Goal: Transaction & Acquisition: Purchase product/service

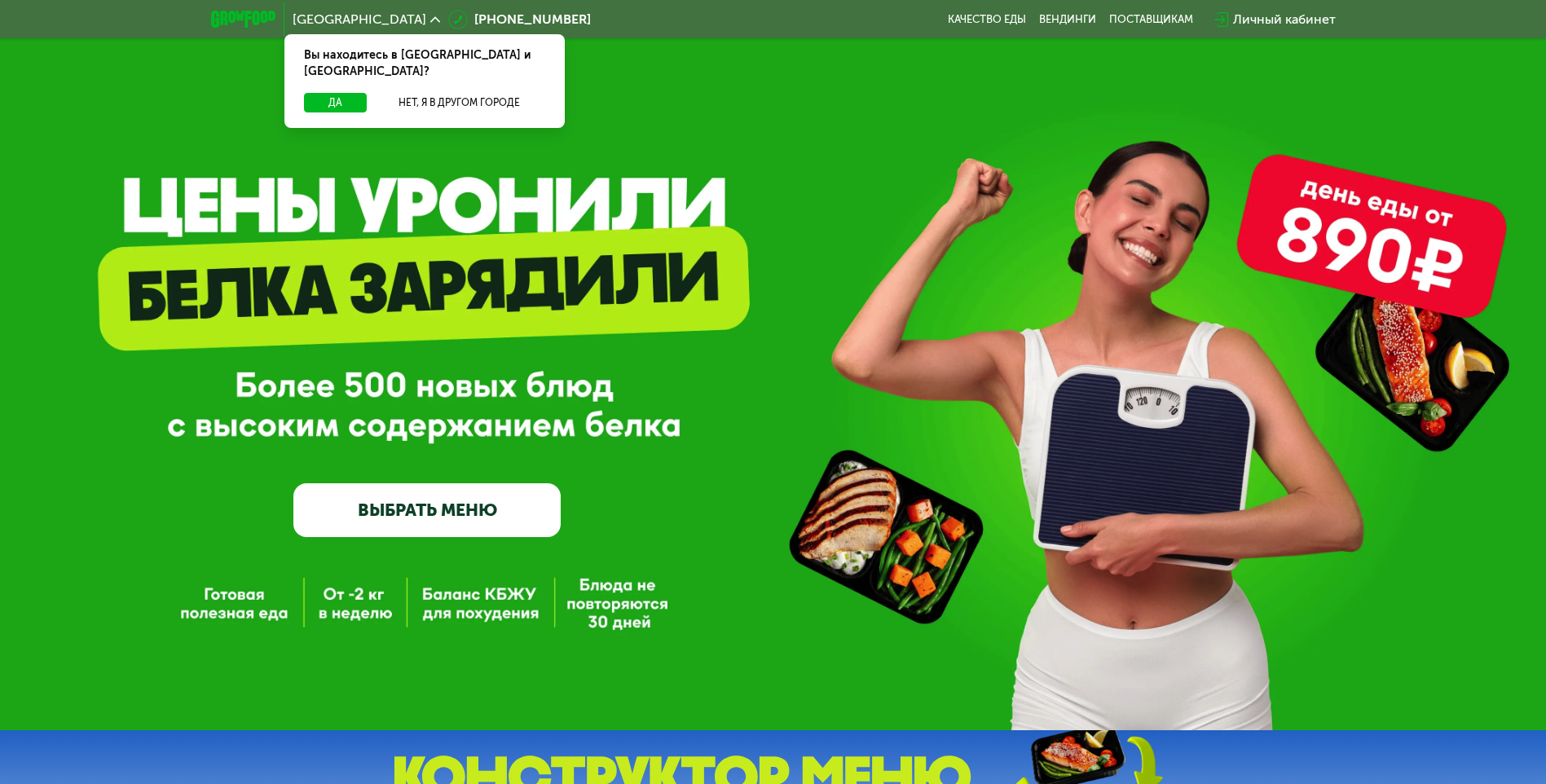
click at [361, 514] on link "ВЫБРАТЬ МЕНЮ" at bounding box center [427, 510] width 267 height 54
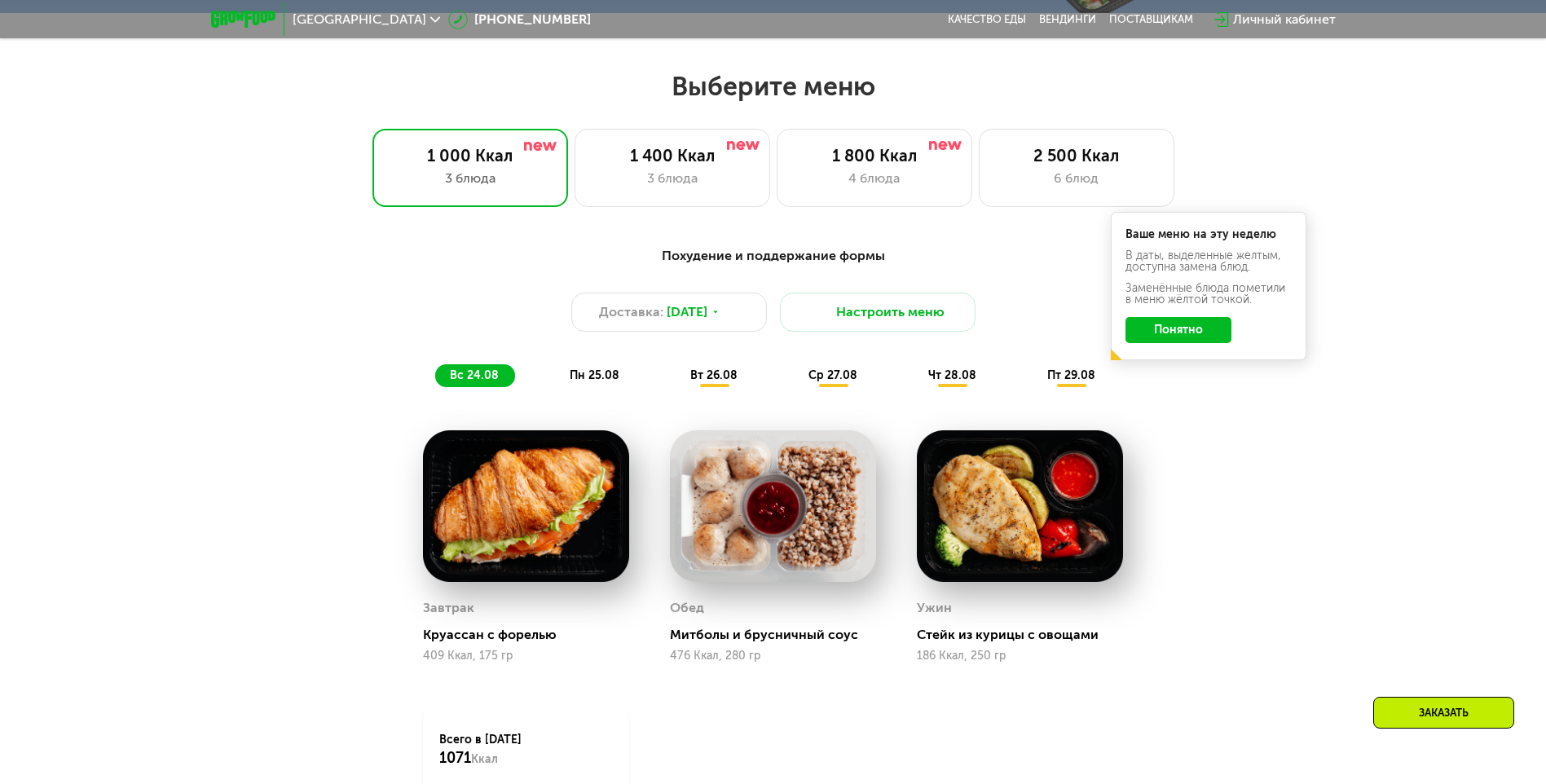
scroll to position [877, 0]
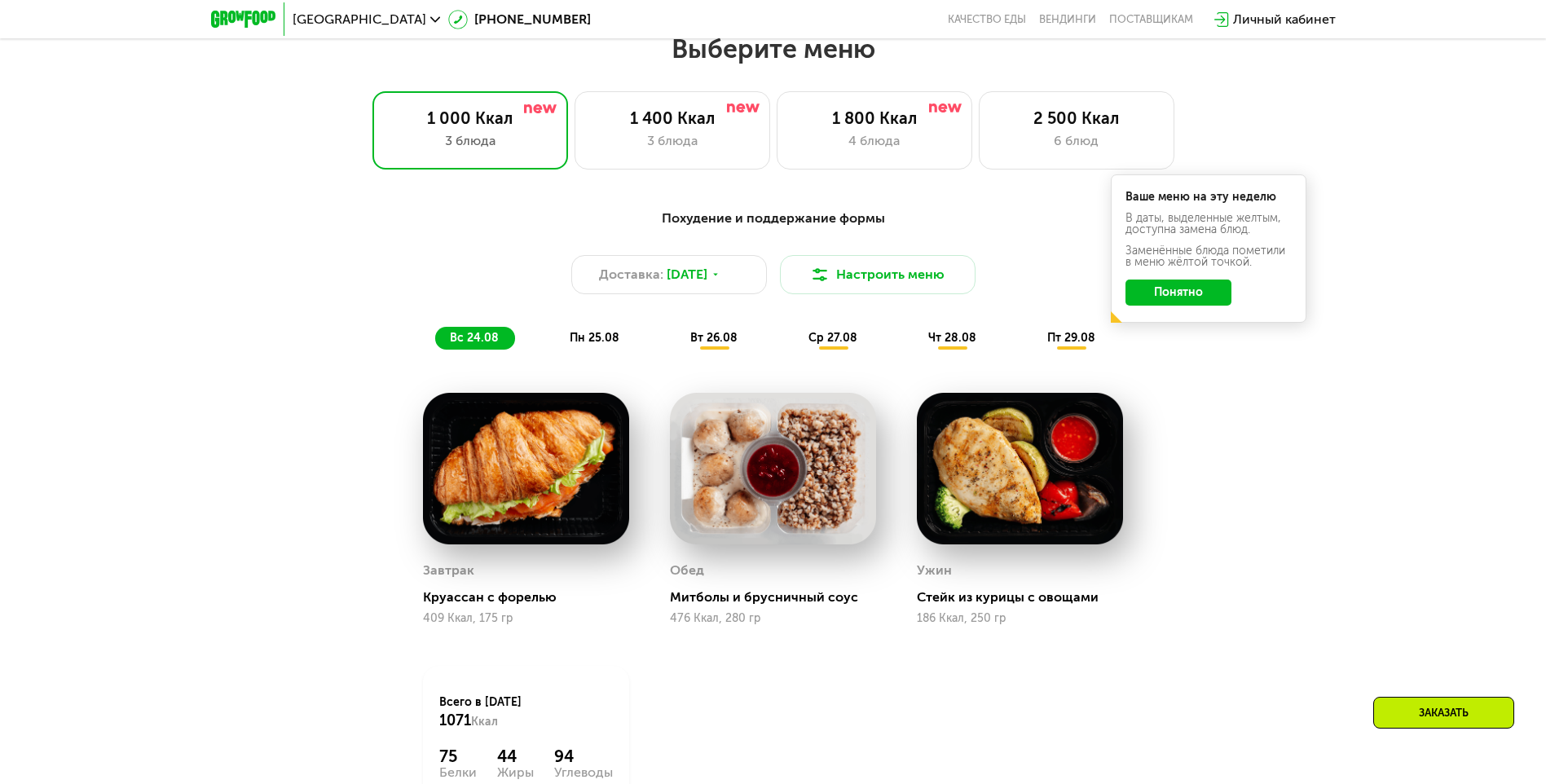
click at [1175, 297] on button "Понятно" at bounding box center [1178, 293] width 106 height 26
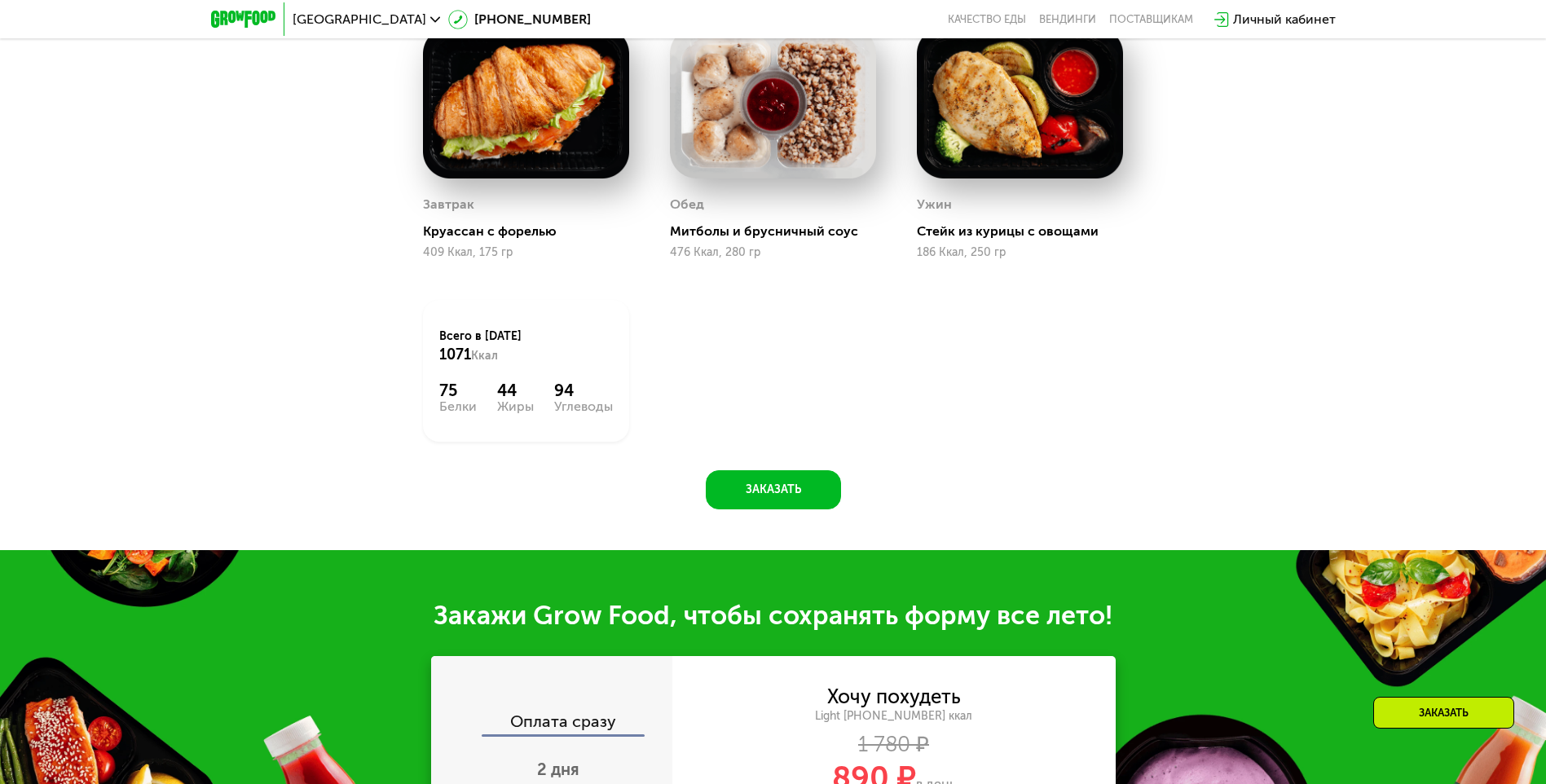
scroll to position [1202, 0]
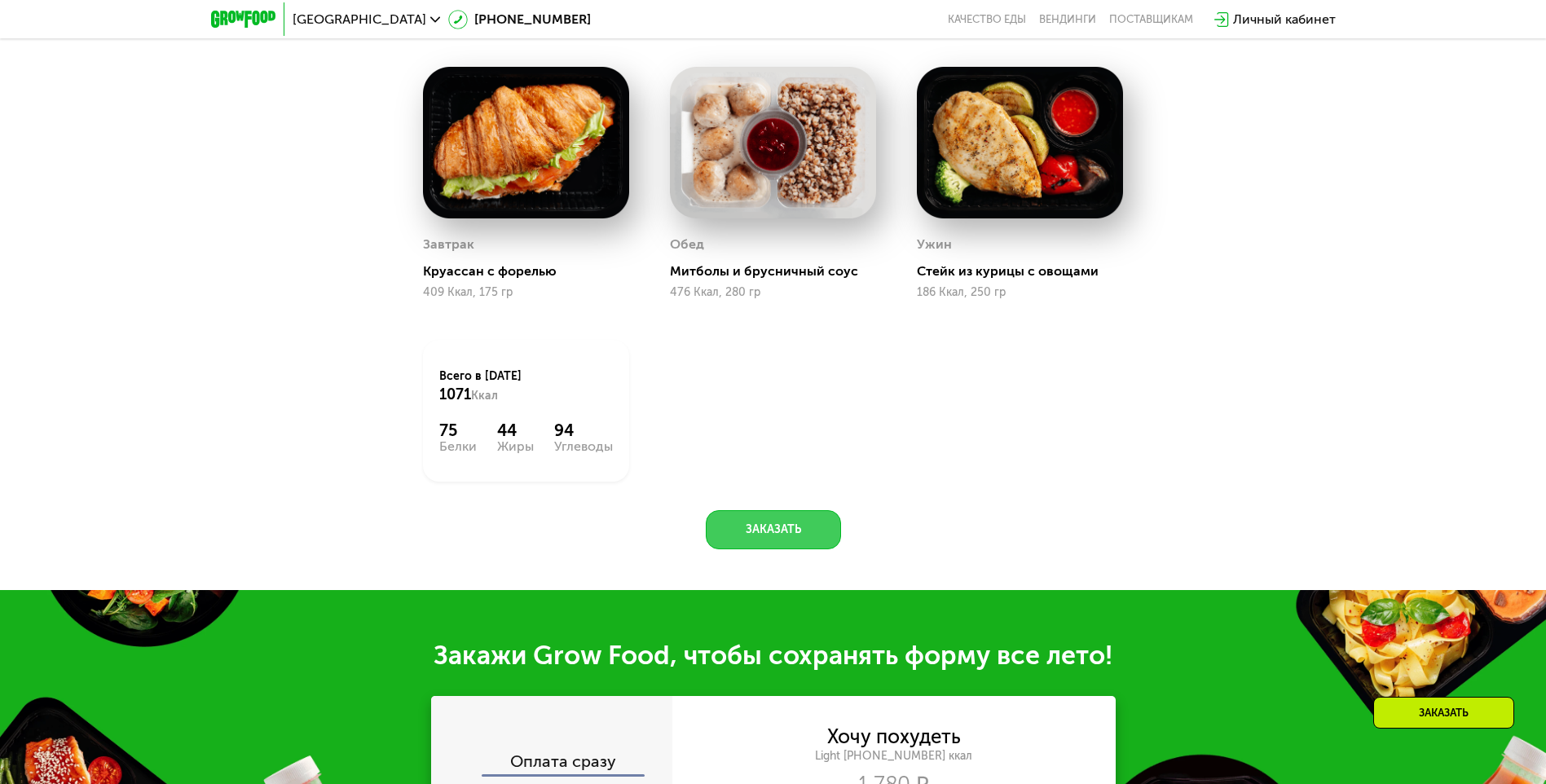
click at [763, 538] on button "Заказать" at bounding box center [773, 529] width 135 height 39
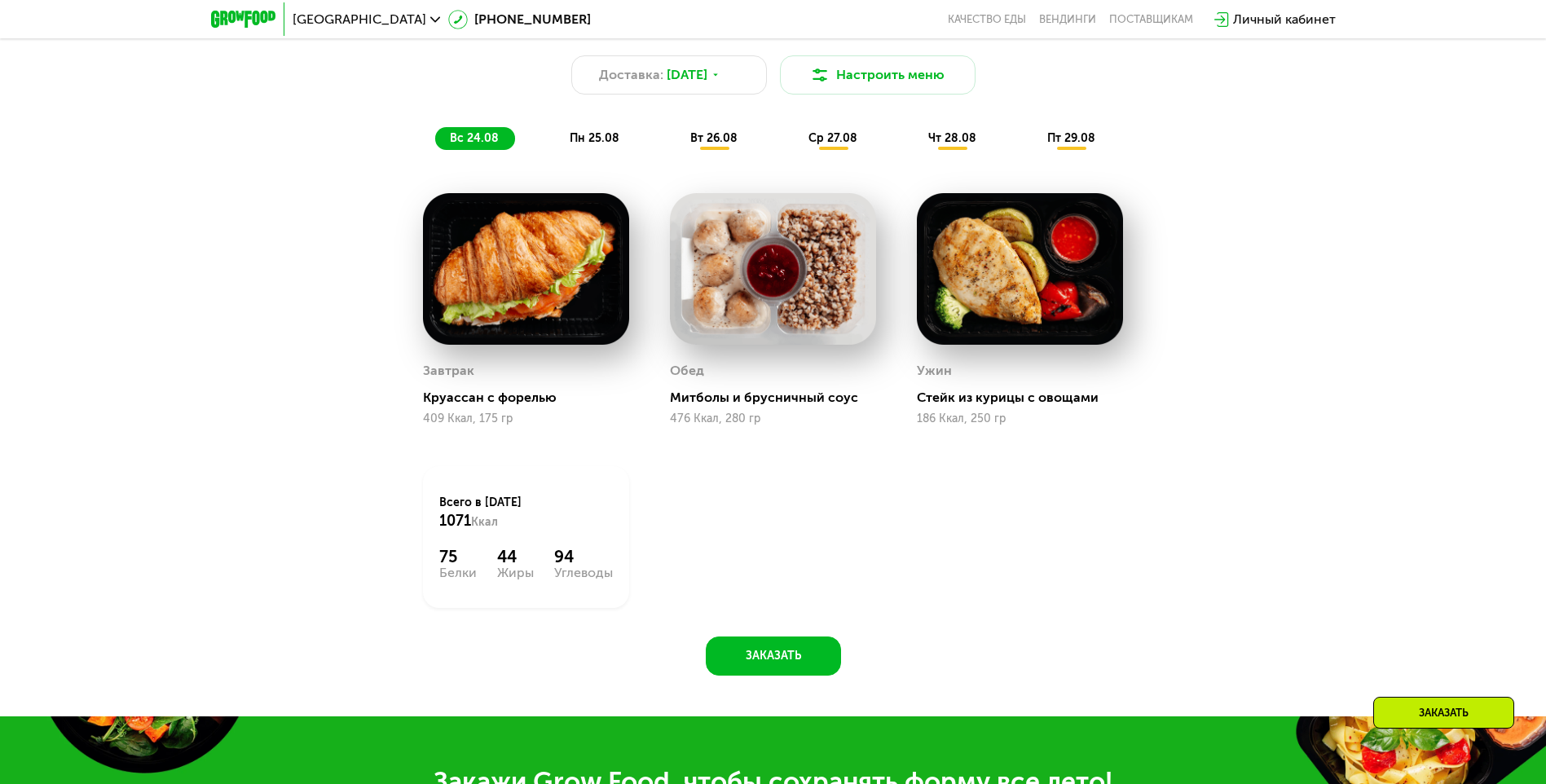
scroll to position [983, 0]
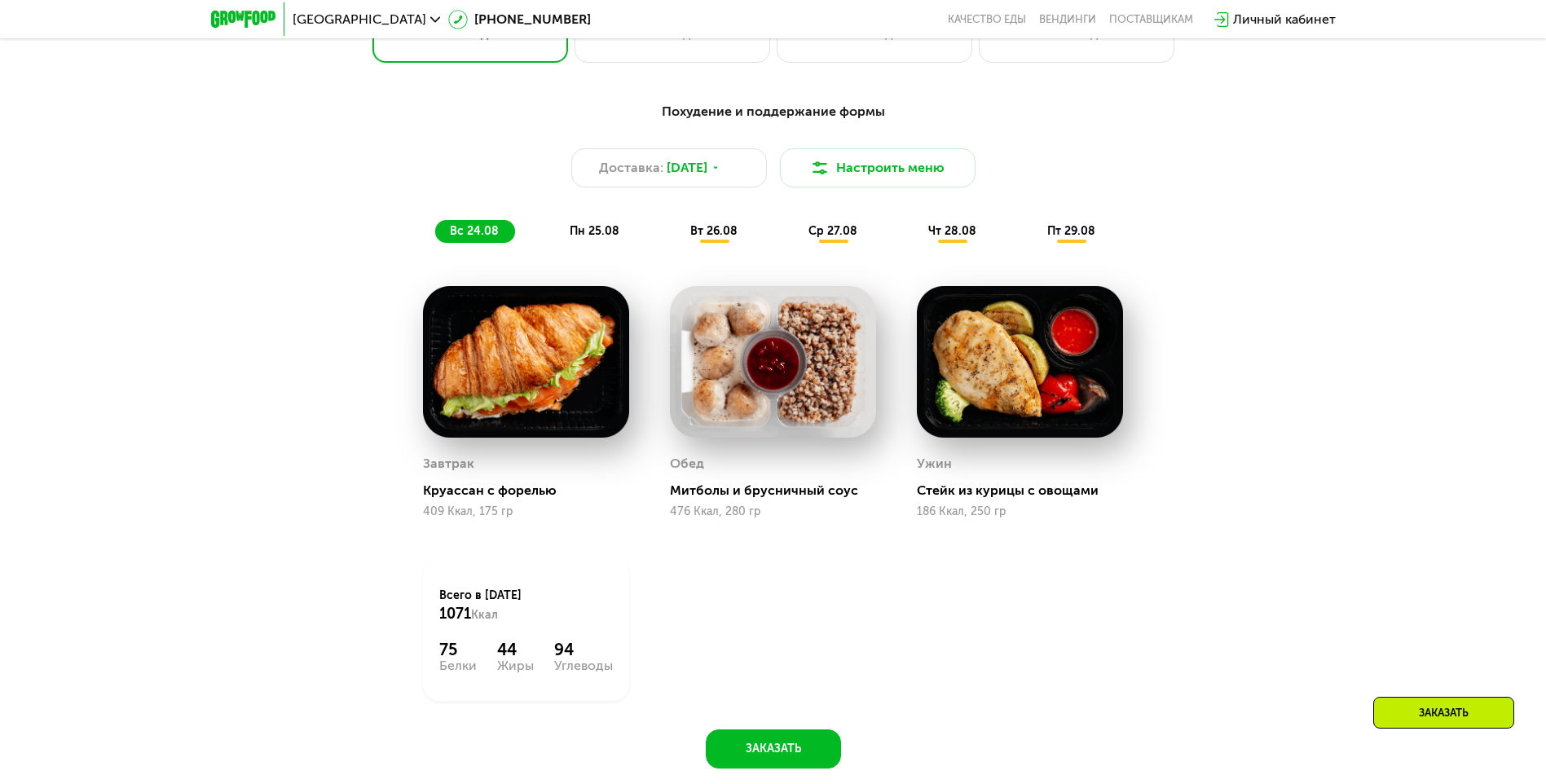
click at [595, 237] on span "пн 25.08" at bounding box center [595, 230] width 50 height 14
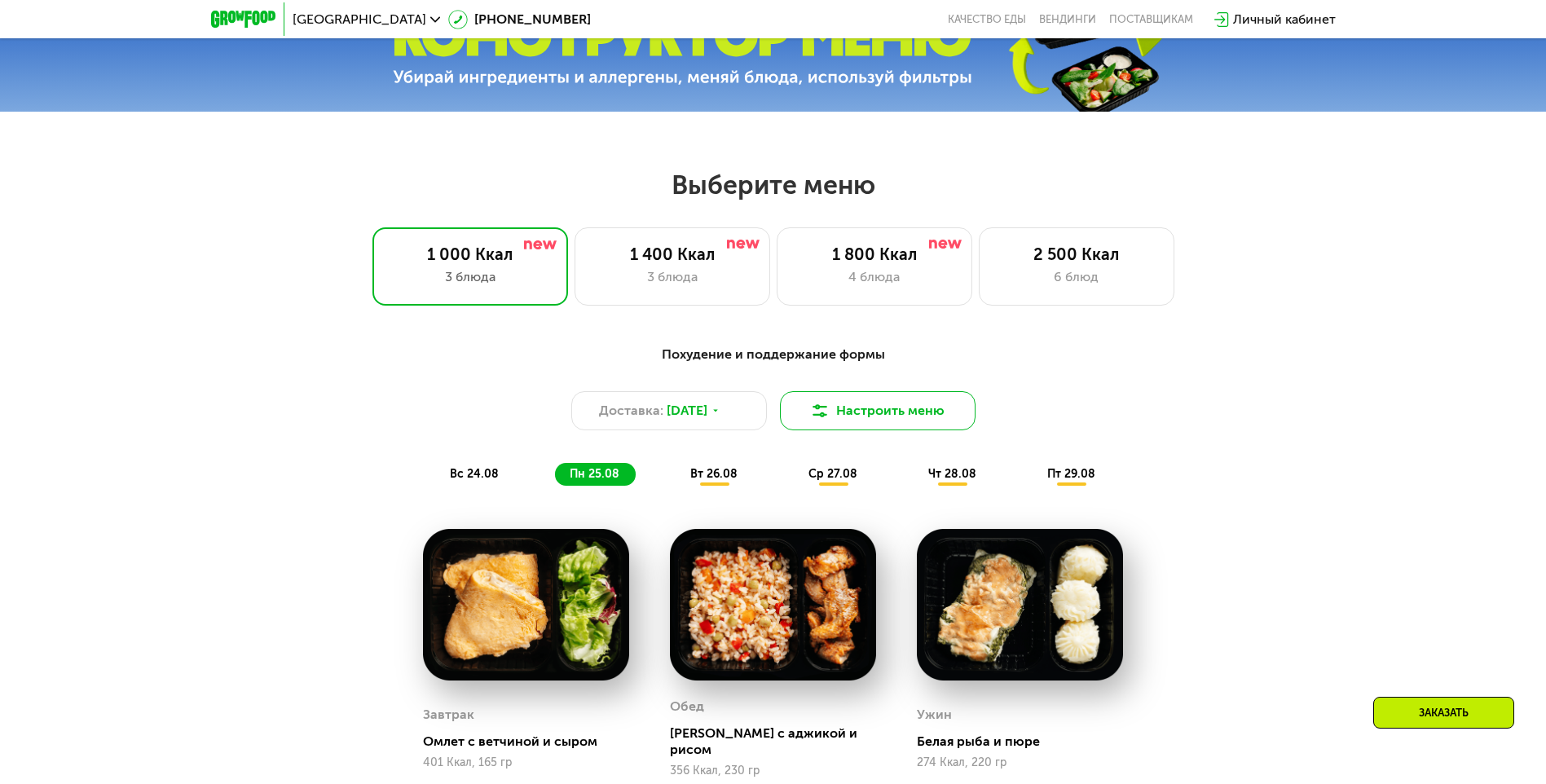
scroll to position [739, 0]
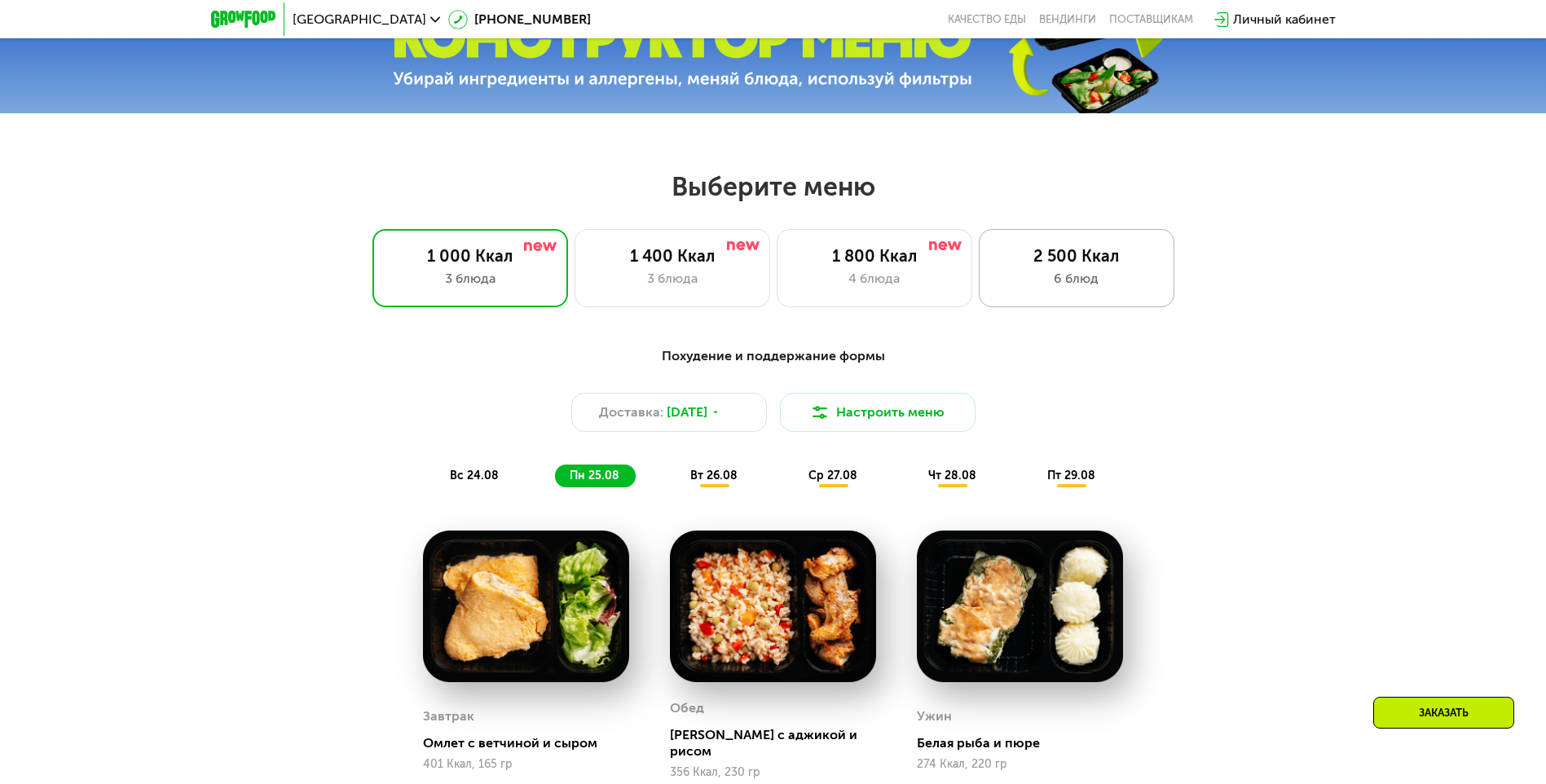
click at [1095, 258] on div "2 500 Ккал" at bounding box center [1076, 255] width 161 height 19
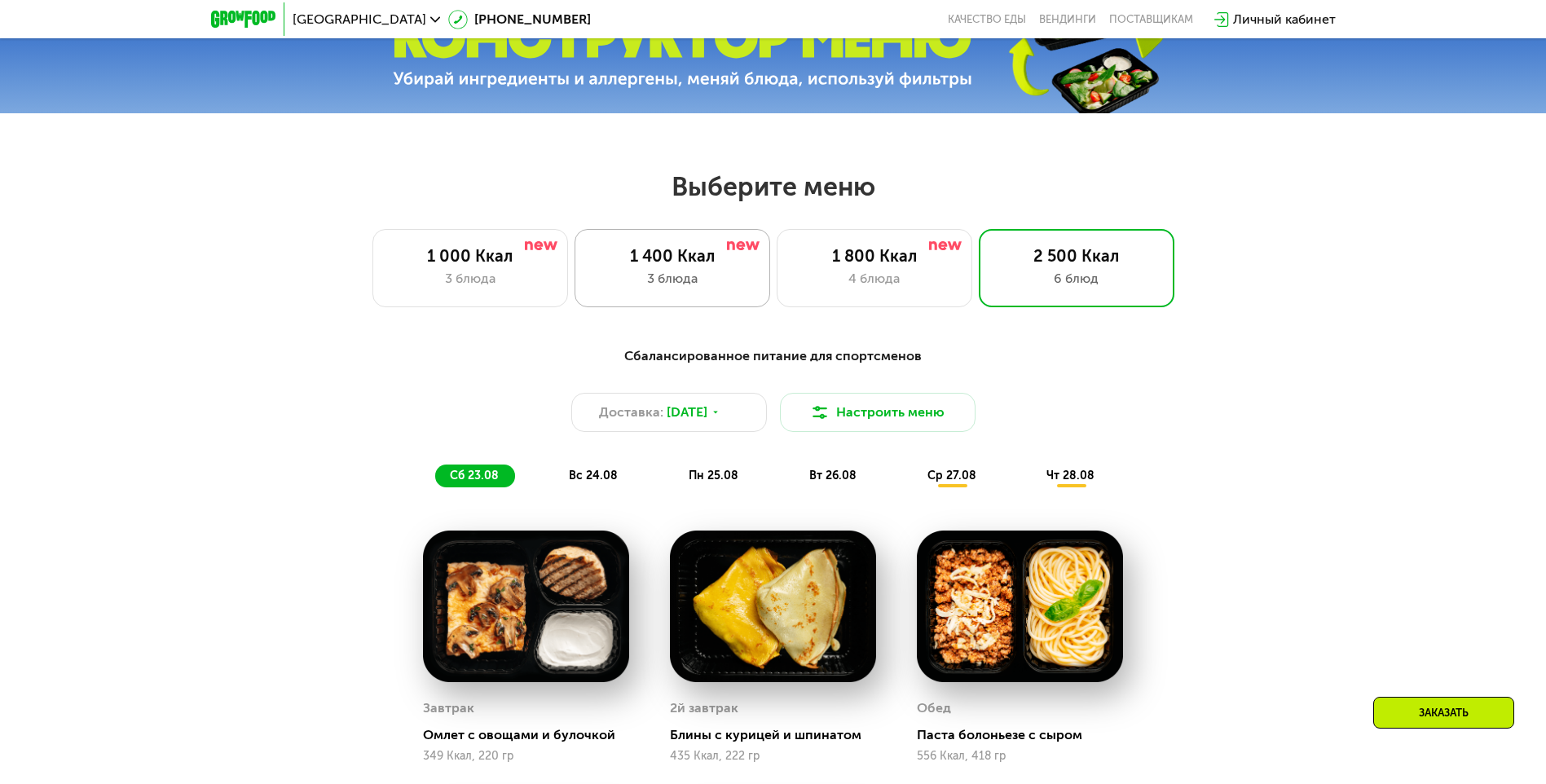
click at [700, 251] on div "1 400 Ккал" at bounding box center [673, 255] width 161 height 19
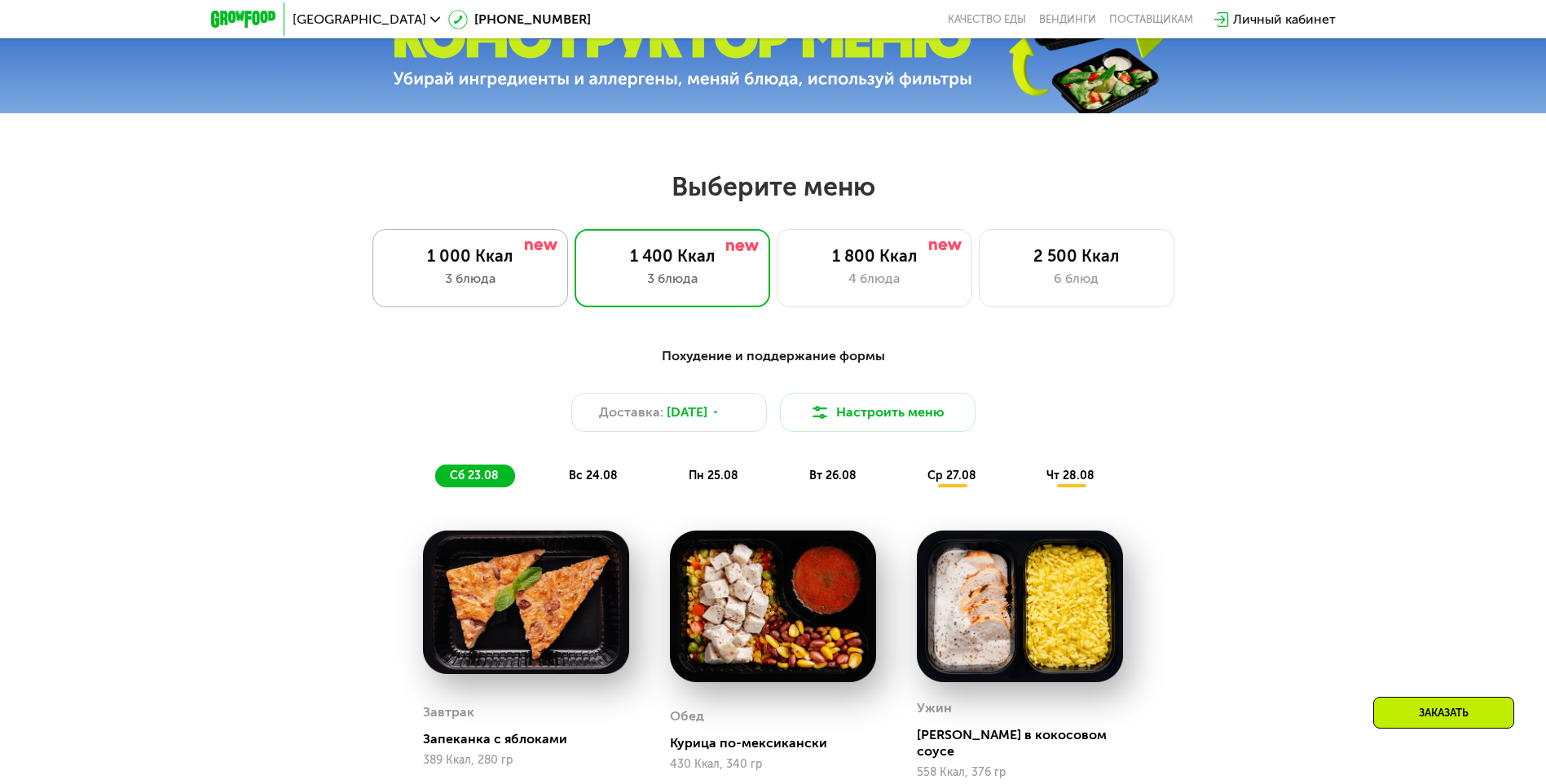
click at [478, 266] on div "1 000 Ккал" at bounding box center [471, 255] width 161 height 19
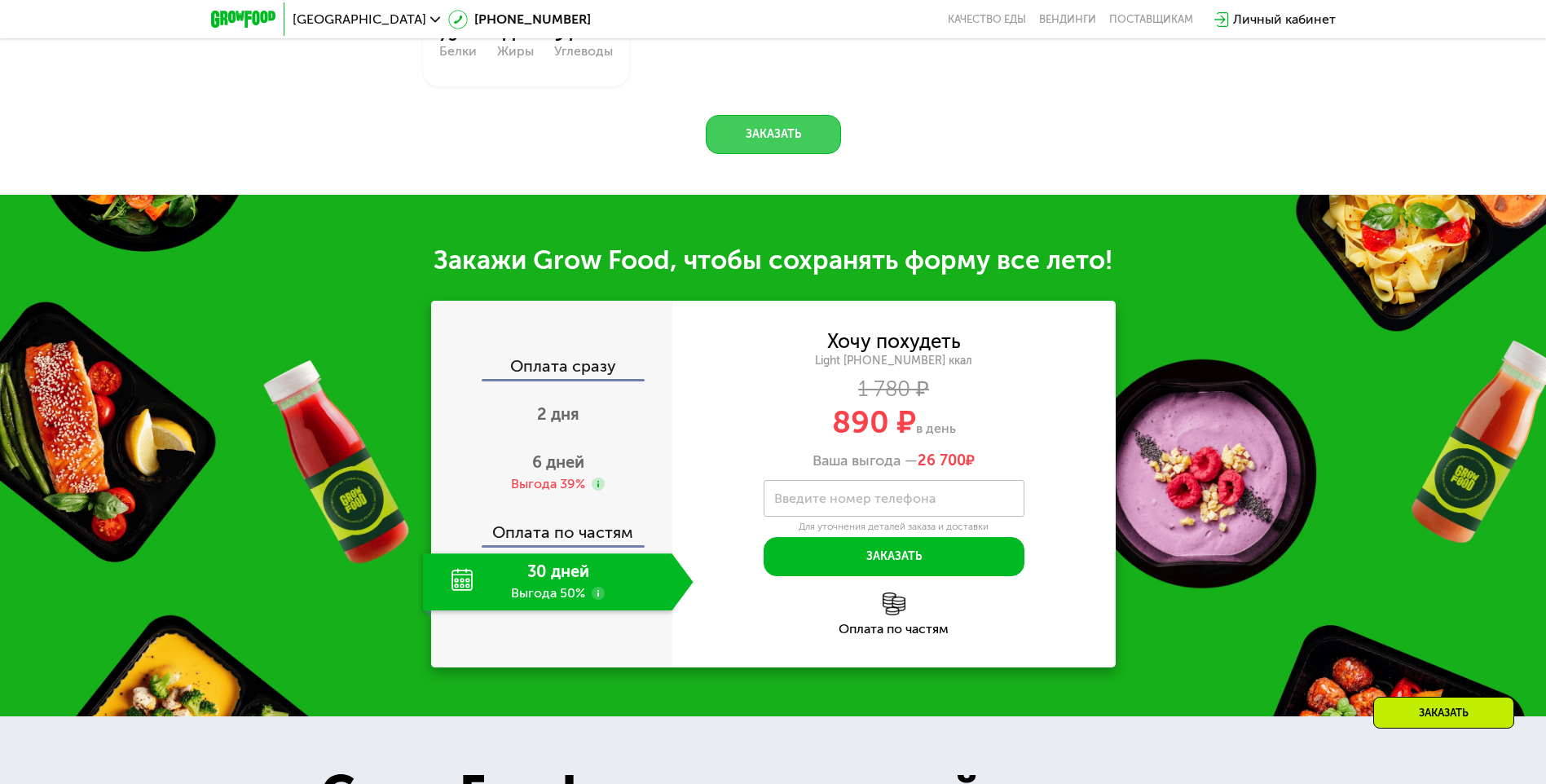
scroll to position [1635, 0]
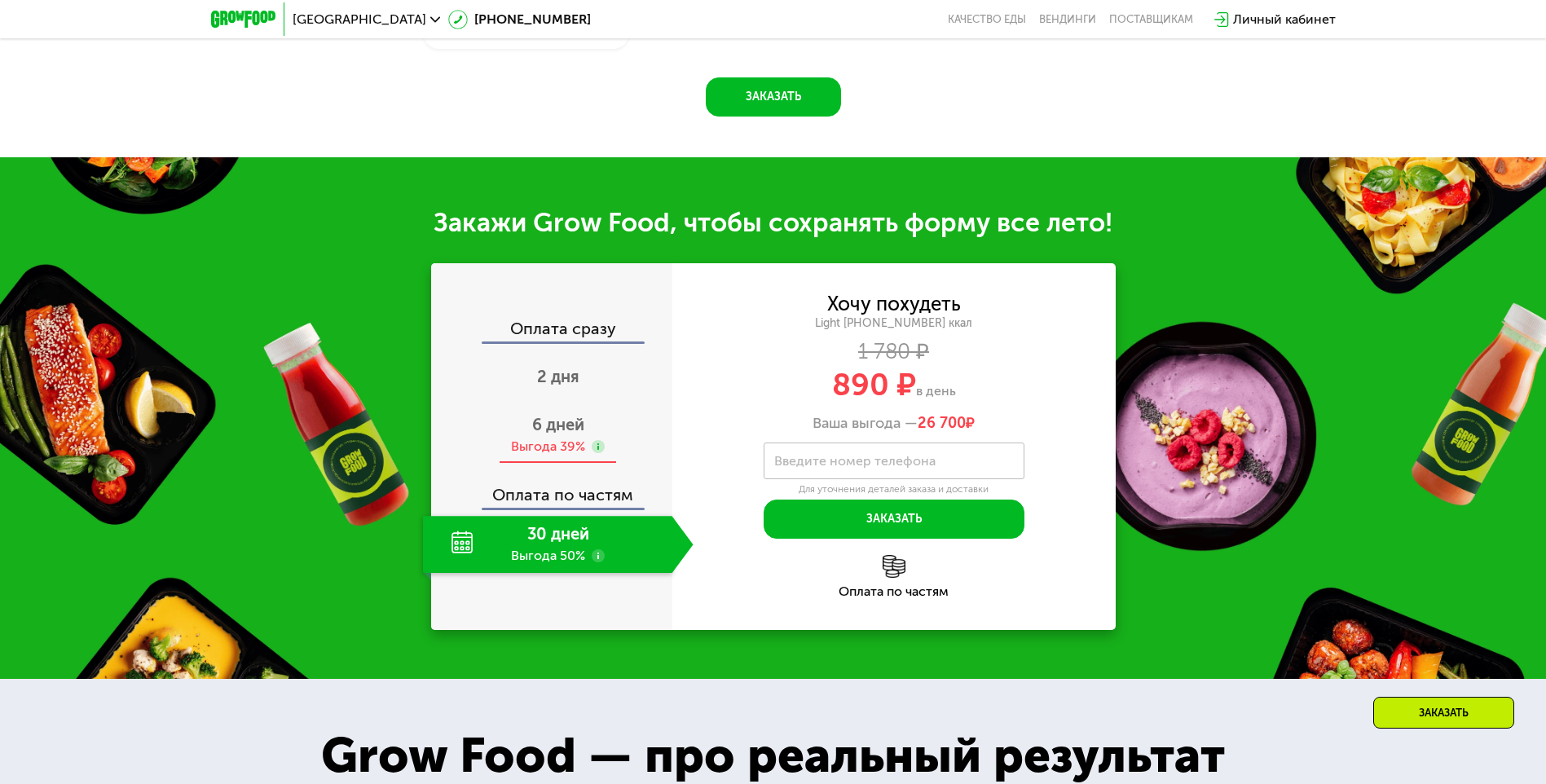
click at [562, 425] on span "6 дней" at bounding box center [558, 424] width 52 height 19
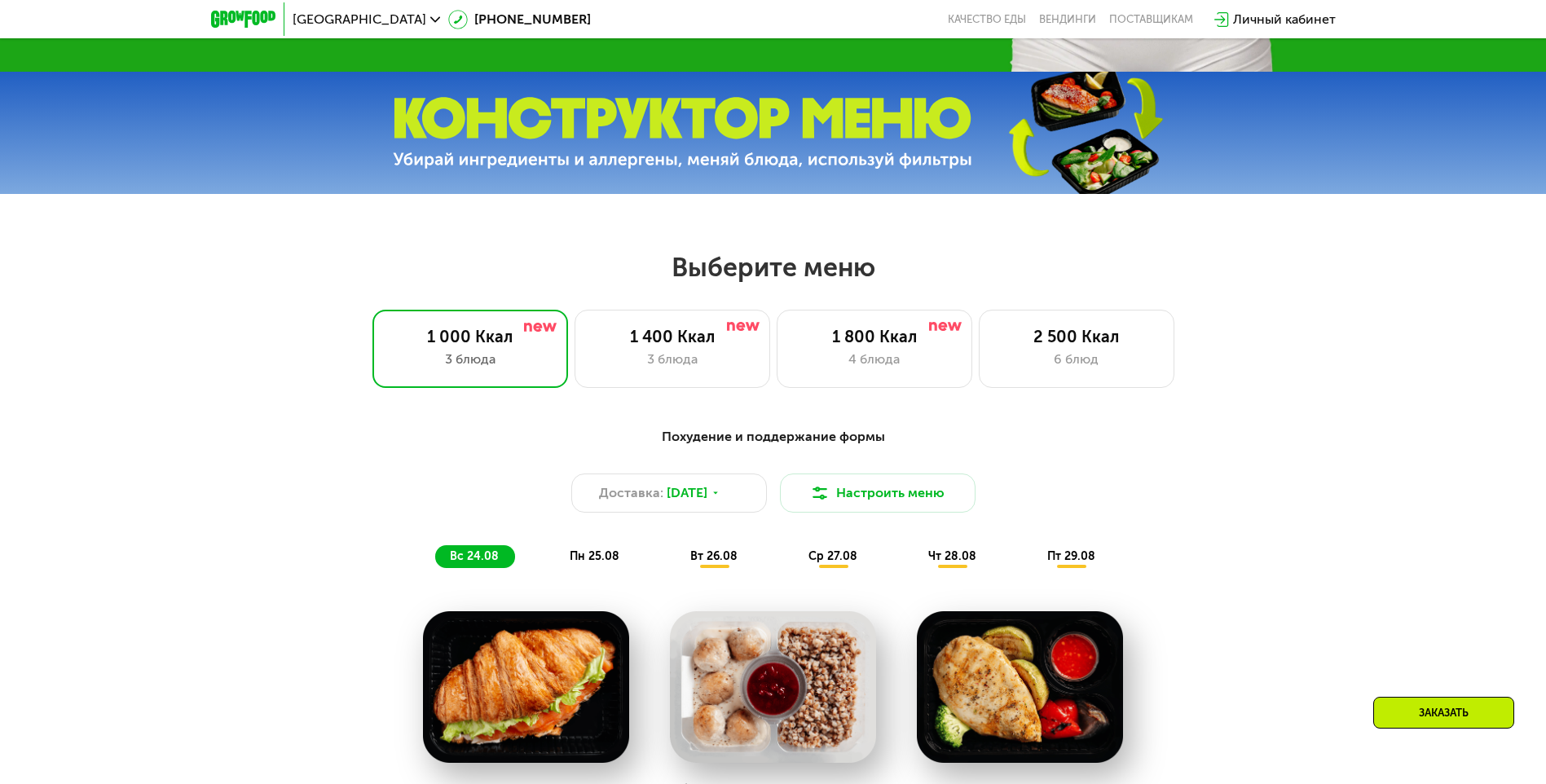
scroll to position [657, 0]
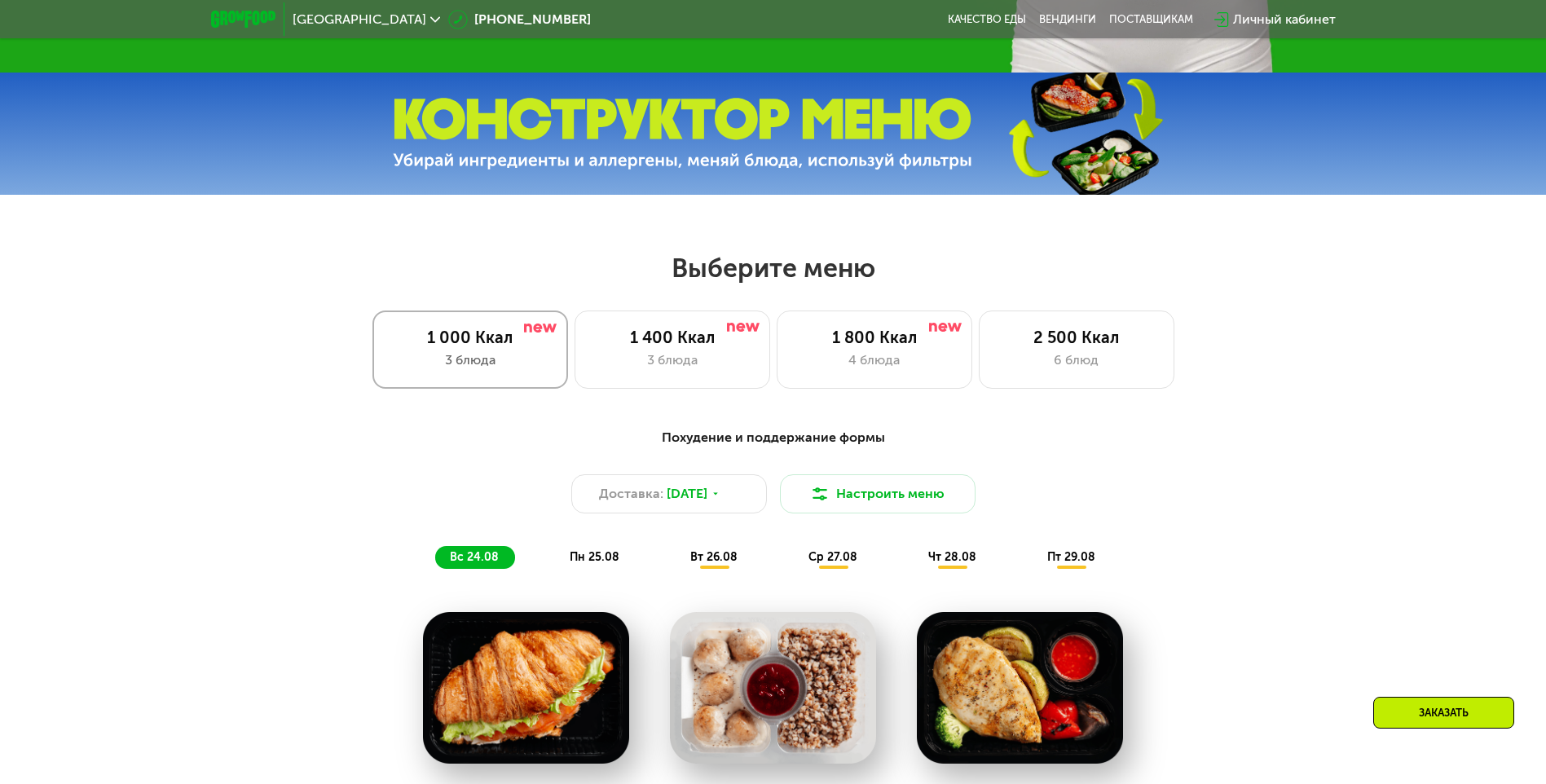
click at [476, 347] on div "1 000 Ккал" at bounding box center [471, 337] width 161 height 19
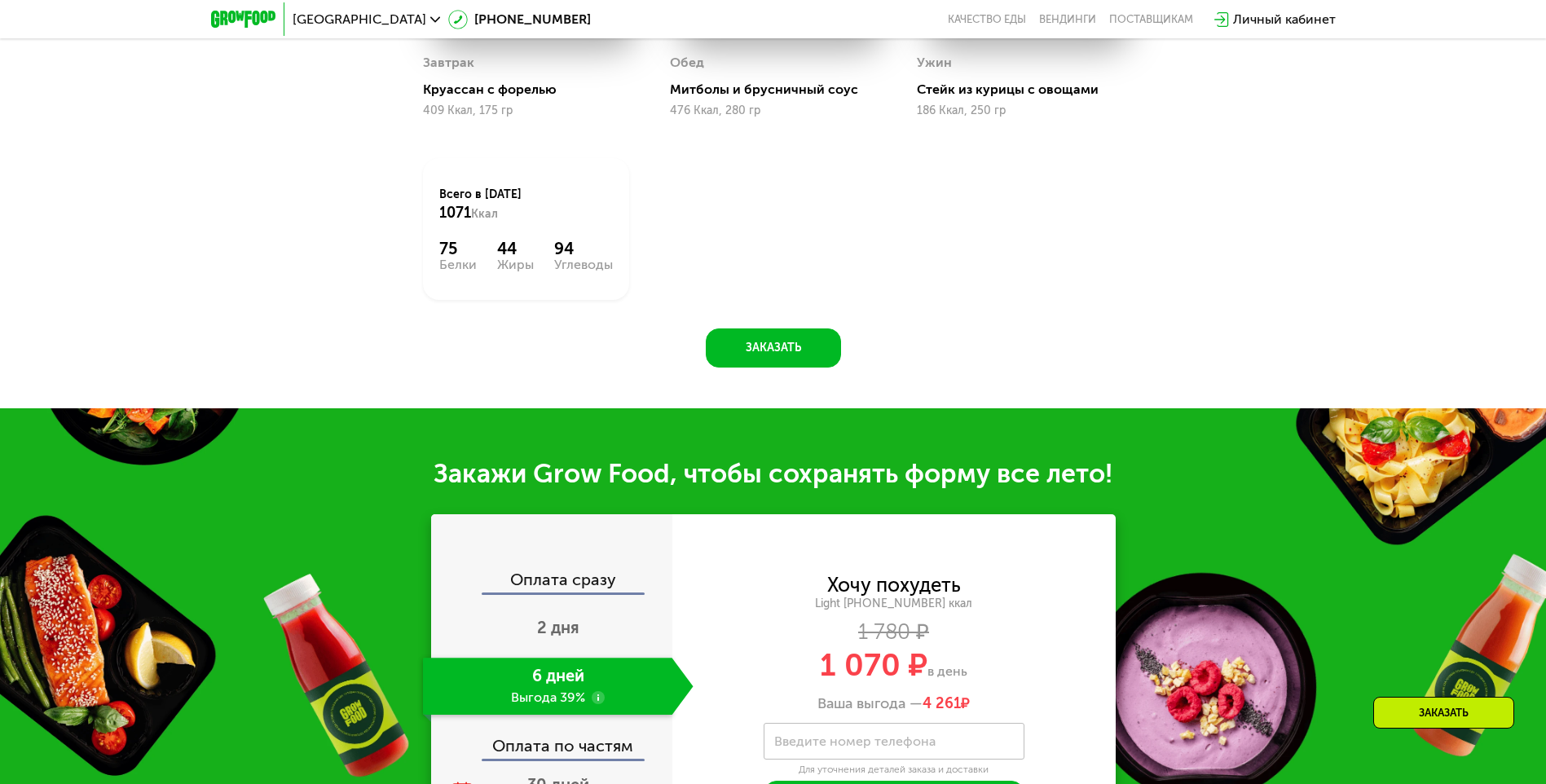
scroll to position [1635, 0]
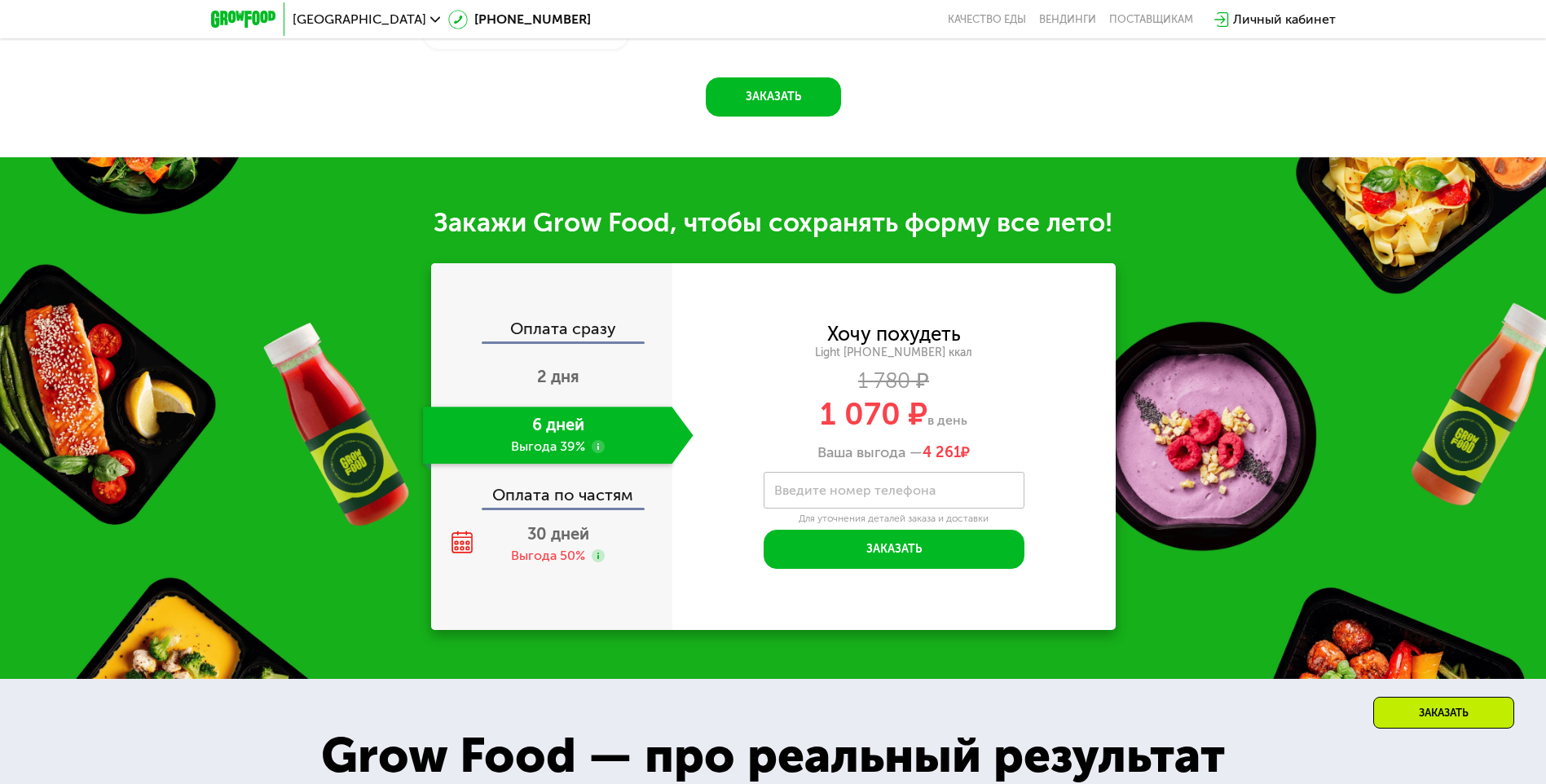
click at [545, 436] on div "6 дней Выгода 39%" at bounding box center [548, 435] width 250 height 57
click at [547, 385] on span "2 дня" at bounding box center [558, 376] width 42 height 19
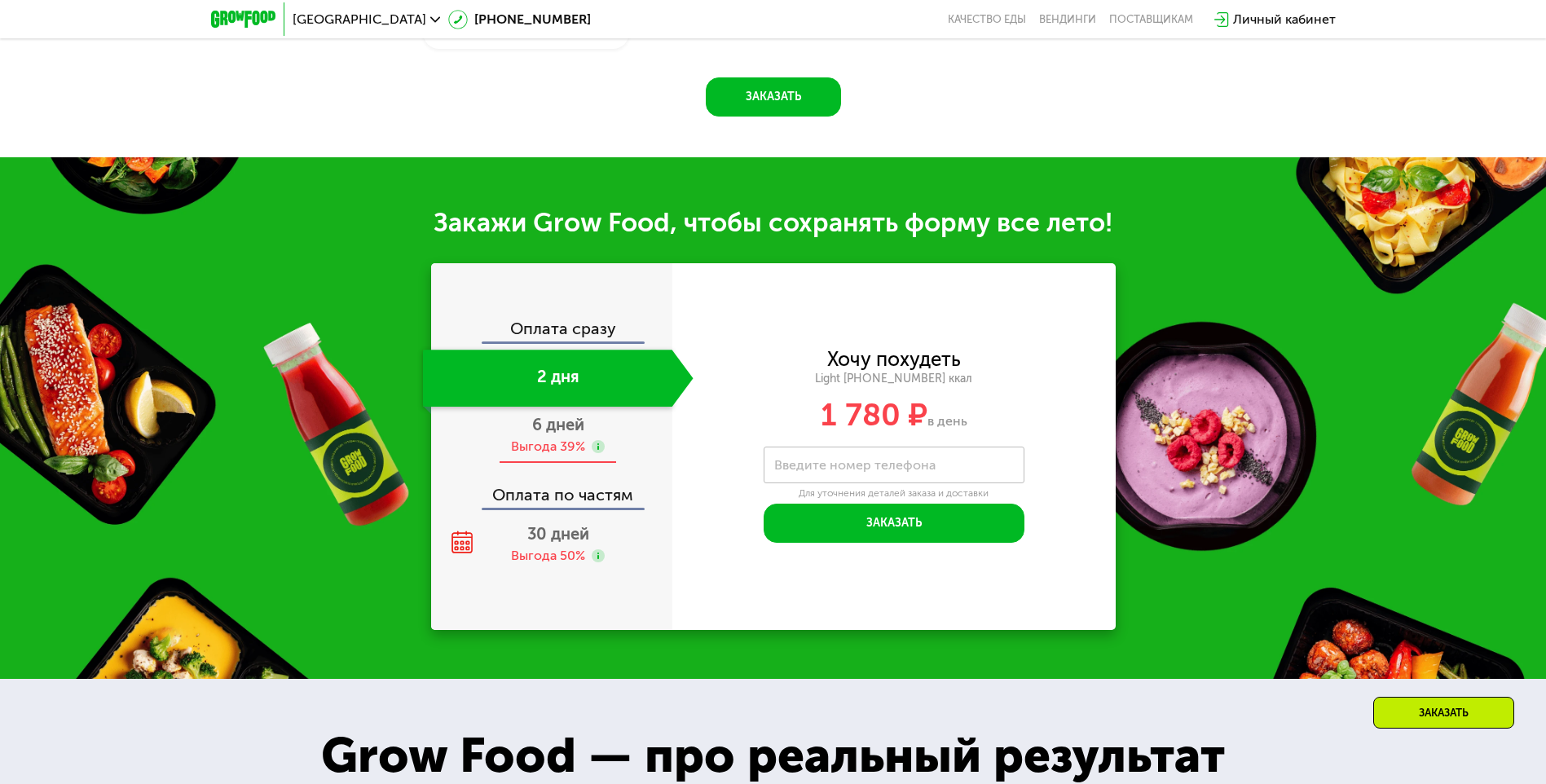
click at [562, 450] on div "Выгода 39%" at bounding box center [548, 447] width 74 height 18
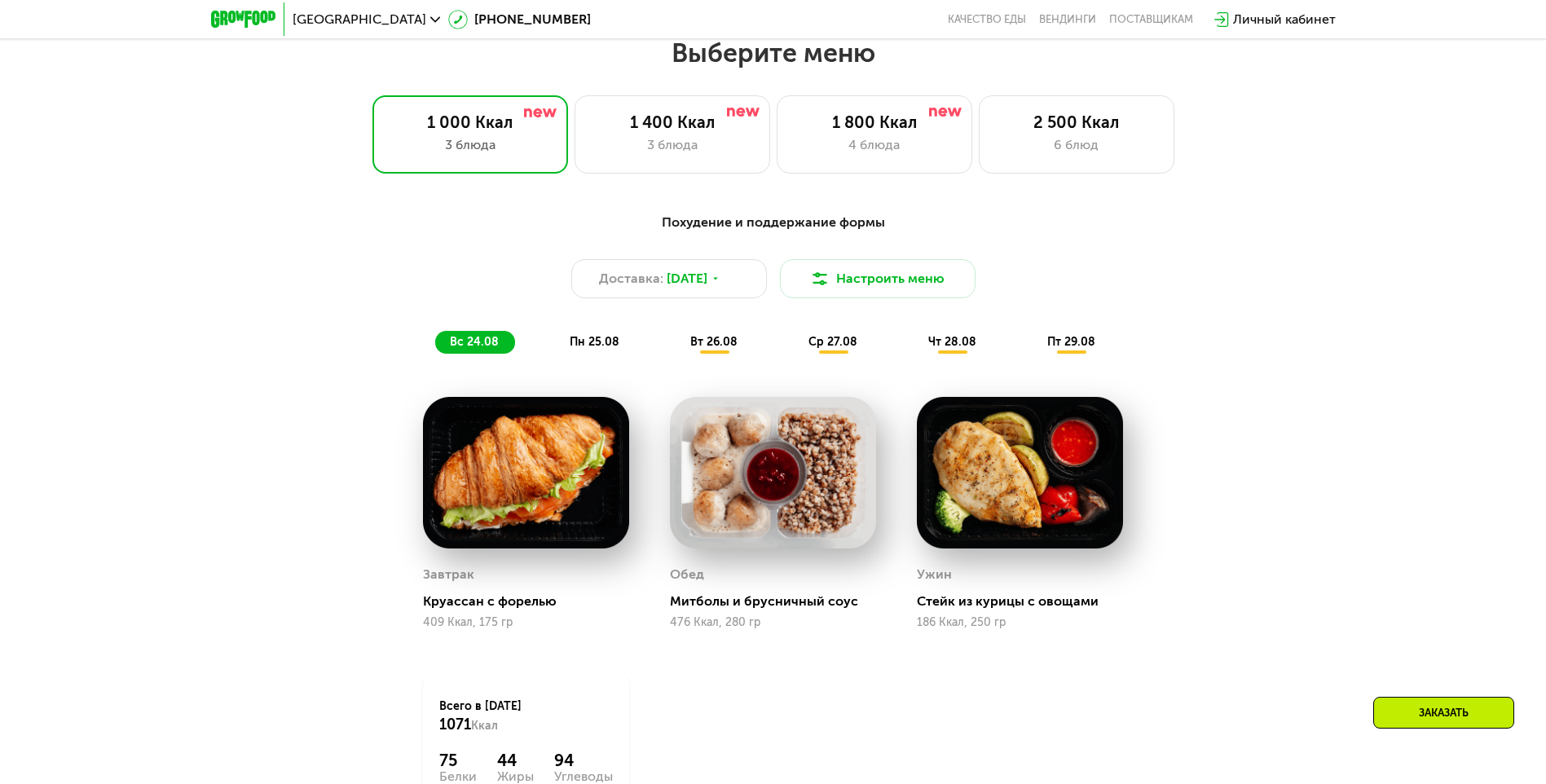
scroll to position [821, 0]
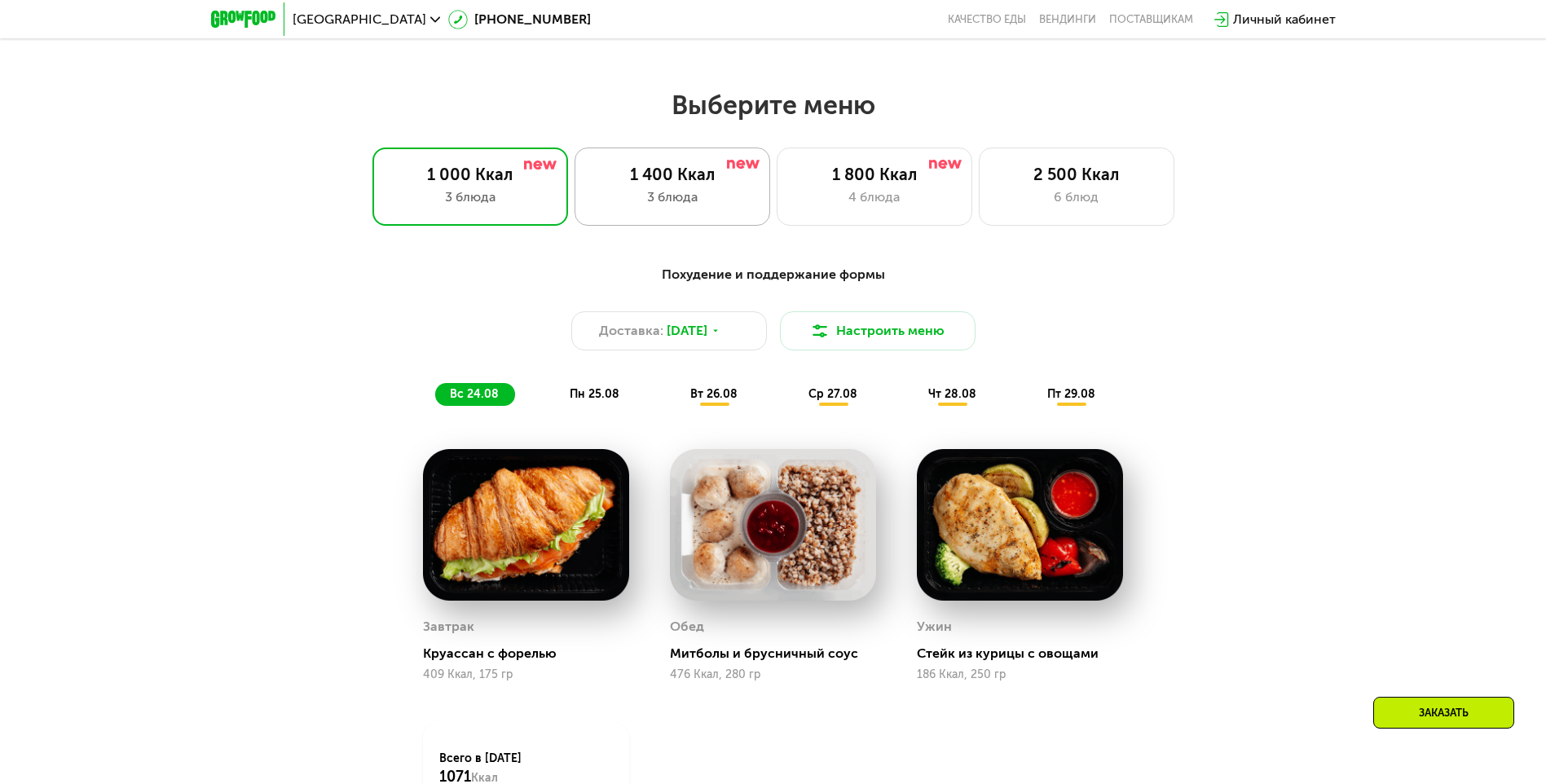
click at [629, 184] on div "1 400 Ккал" at bounding box center [673, 173] width 161 height 19
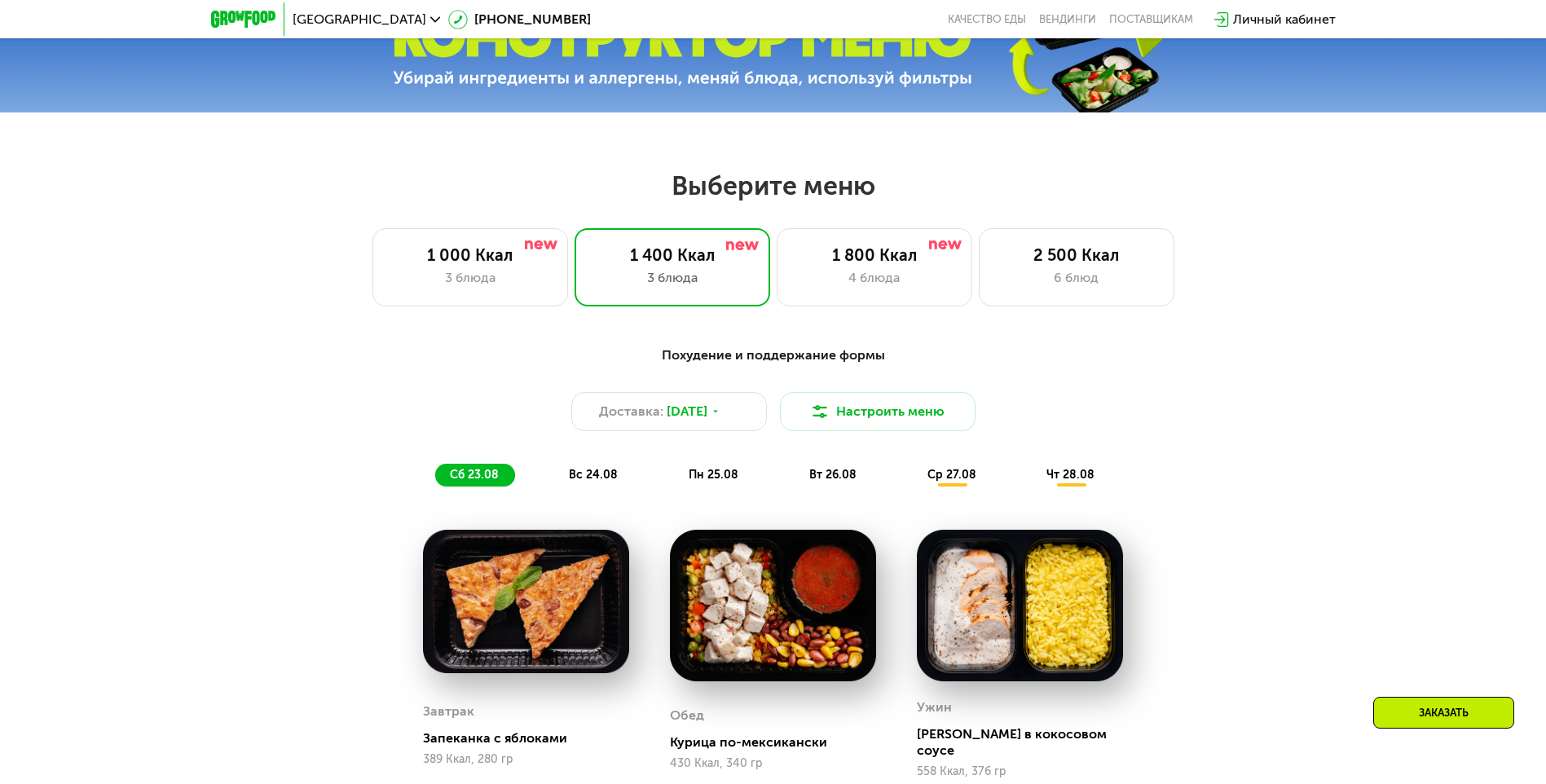
scroll to position [739, 0]
click at [446, 281] on div "3 блюда" at bounding box center [471, 278] width 161 height 19
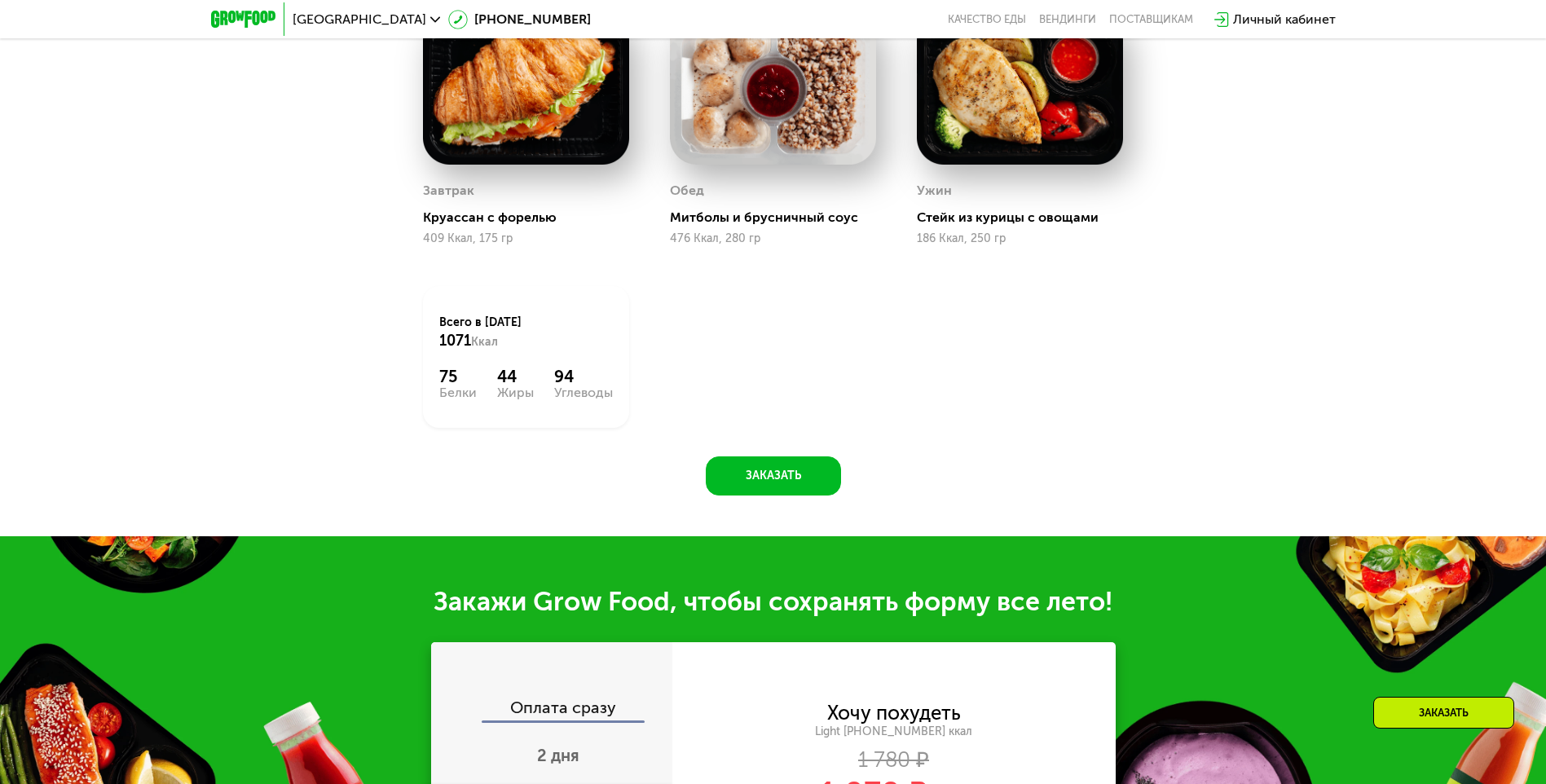
scroll to position [821, 0]
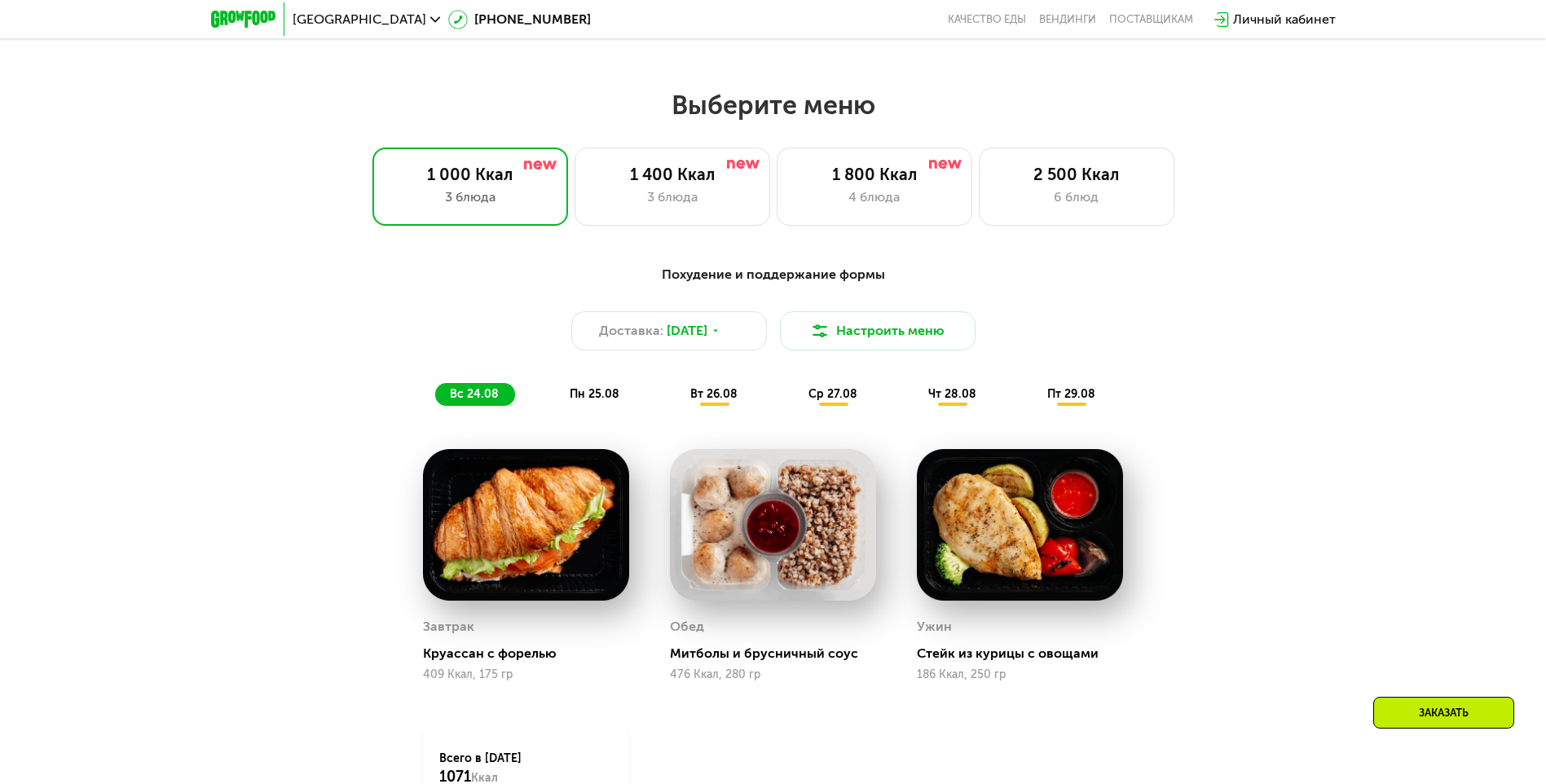
click at [586, 397] on span "пн 25.08" at bounding box center [595, 393] width 50 height 14
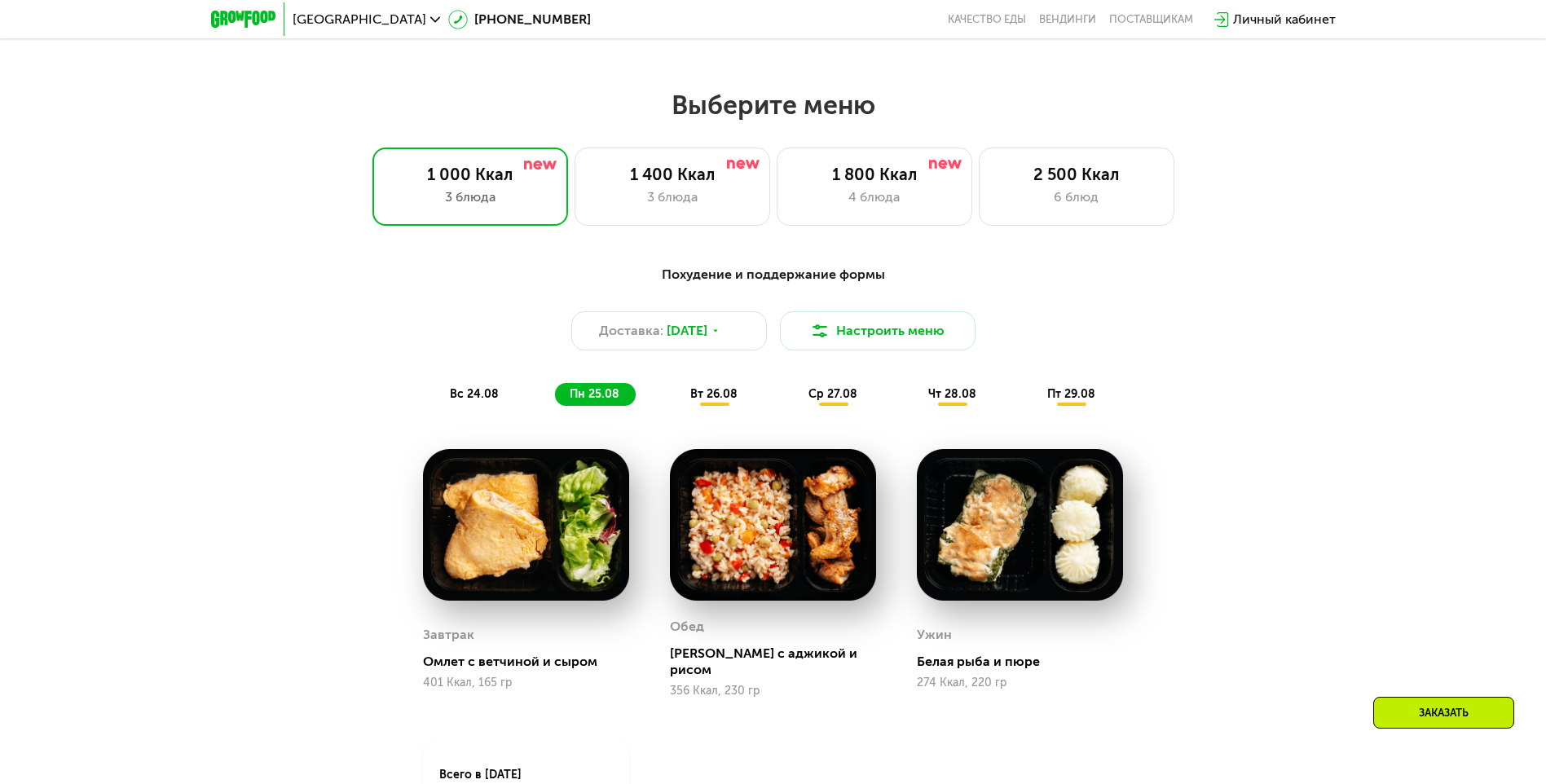
click at [716, 401] on span "вт 26.08" at bounding box center [714, 393] width 48 height 14
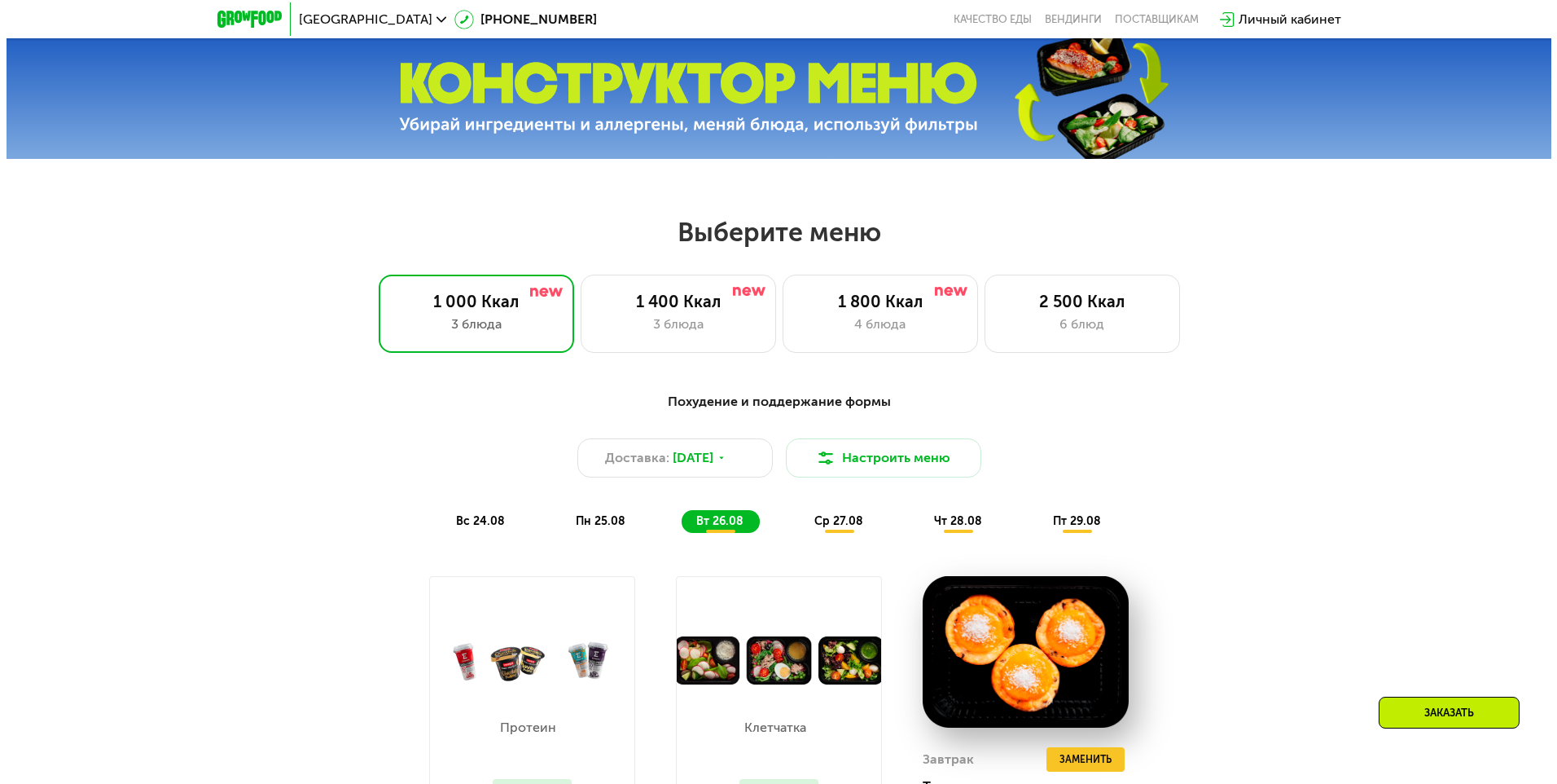
scroll to position [576, 0]
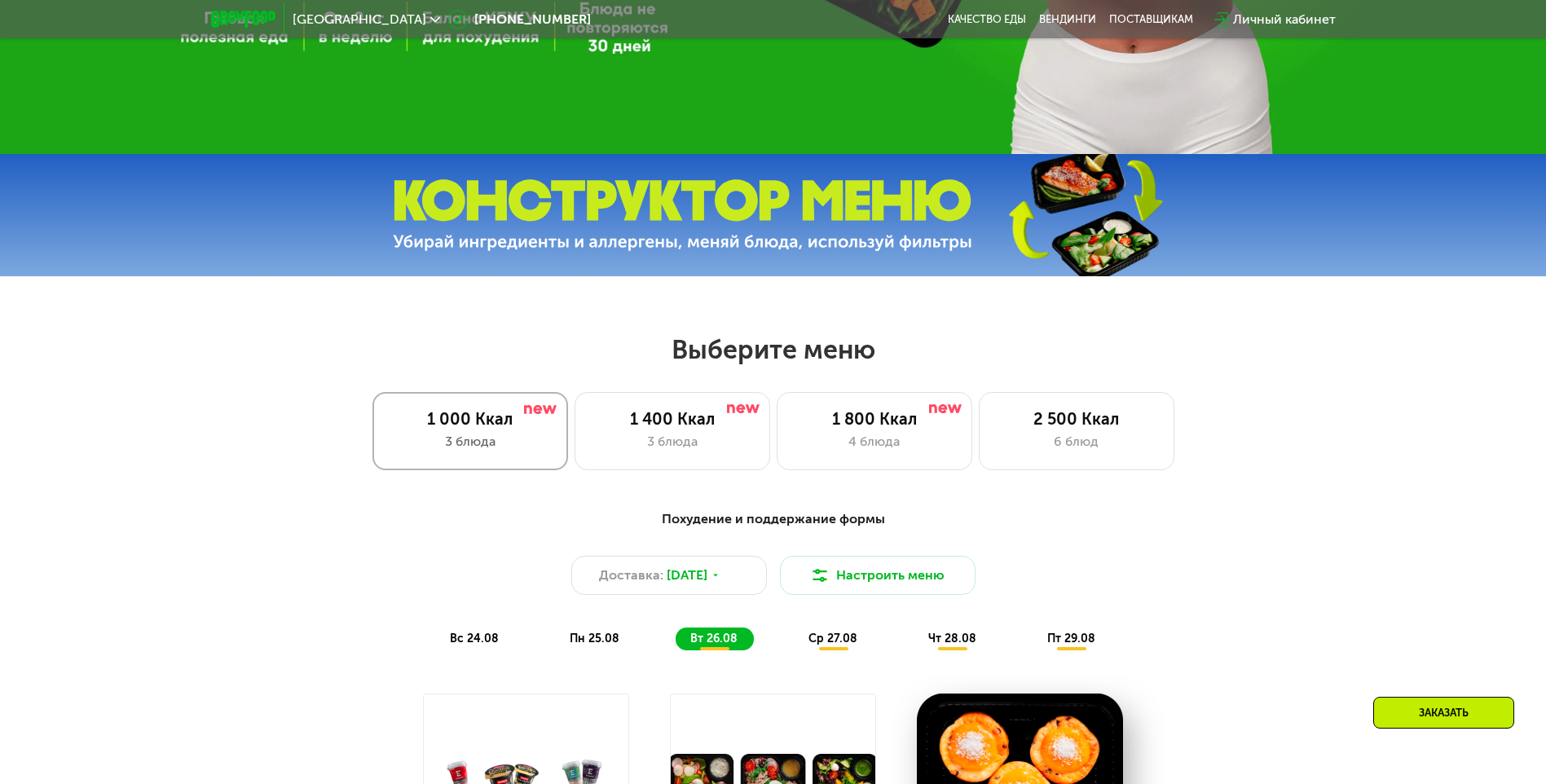
click at [469, 419] on div "1 000 Ккал" at bounding box center [471, 418] width 161 height 19
click at [832, 583] on button "Настроить меню" at bounding box center [877, 575] width 195 height 39
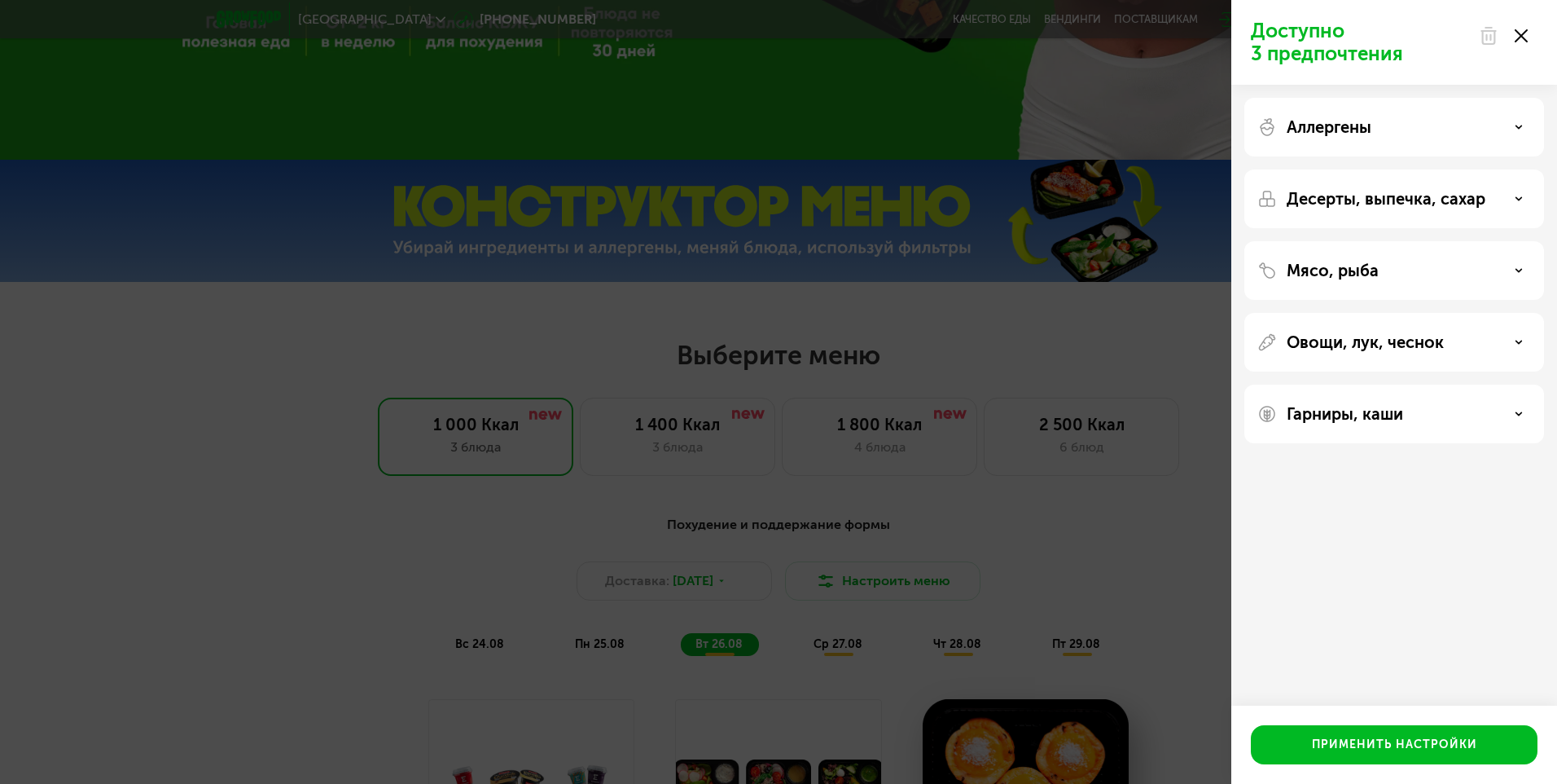
click at [1509, 415] on div "Гарниры, каши" at bounding box center [1395, 414] width 273 height 19
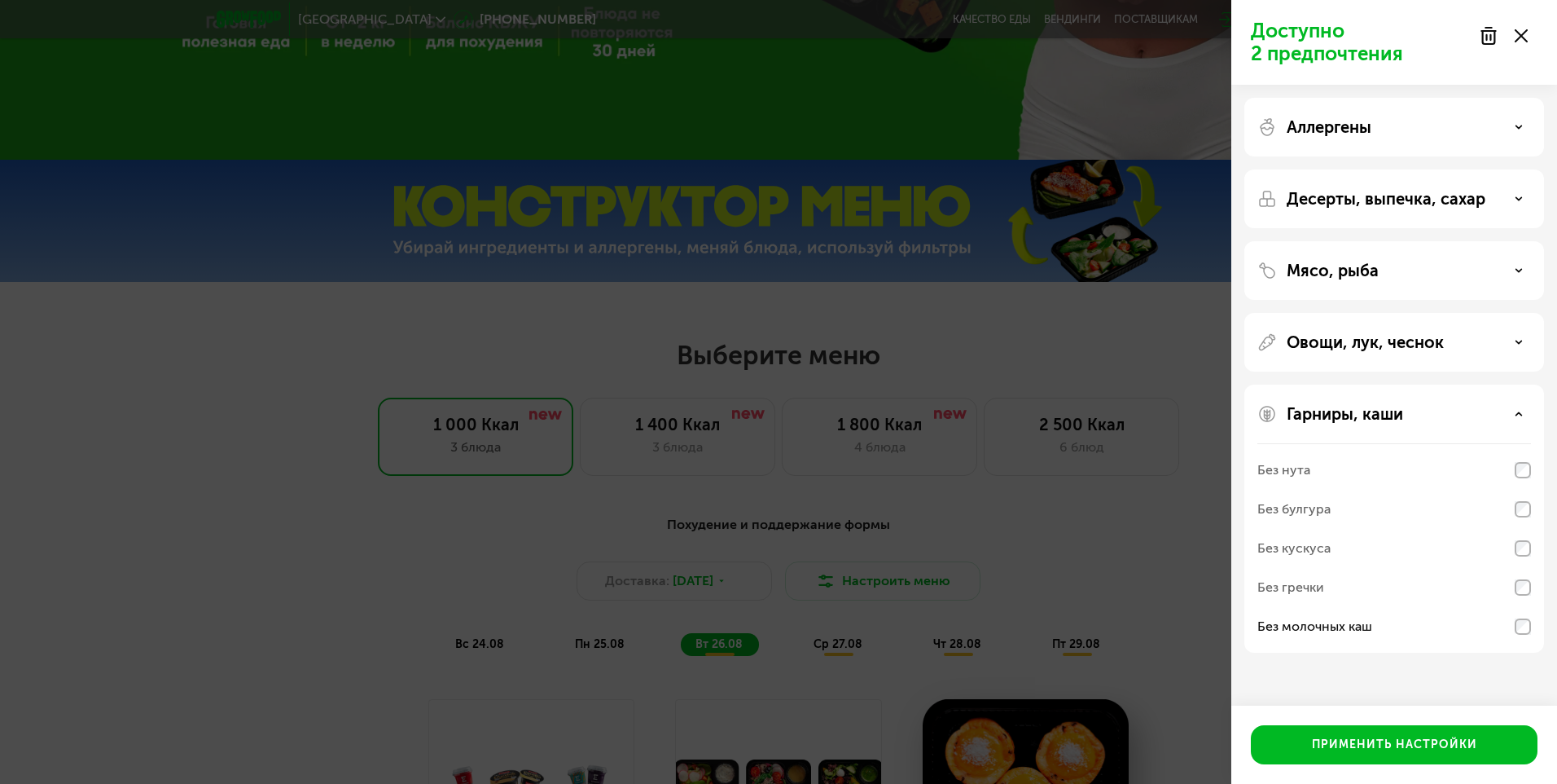
click at [1513, 337] on div "Овощи, лук, чеснок" at bounding box center [1395, 341] width 273 height 19
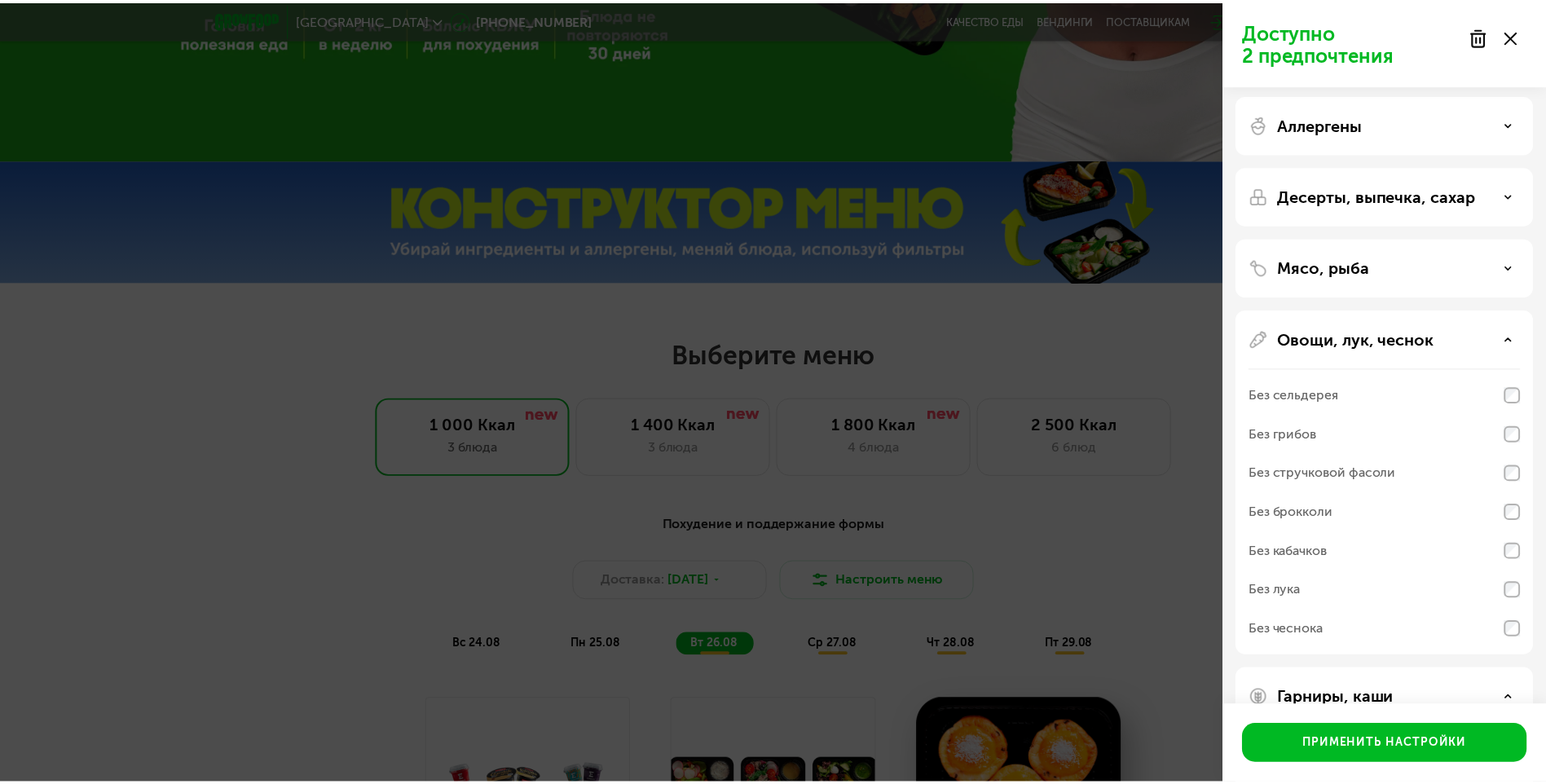
scroll to position [0, 0]
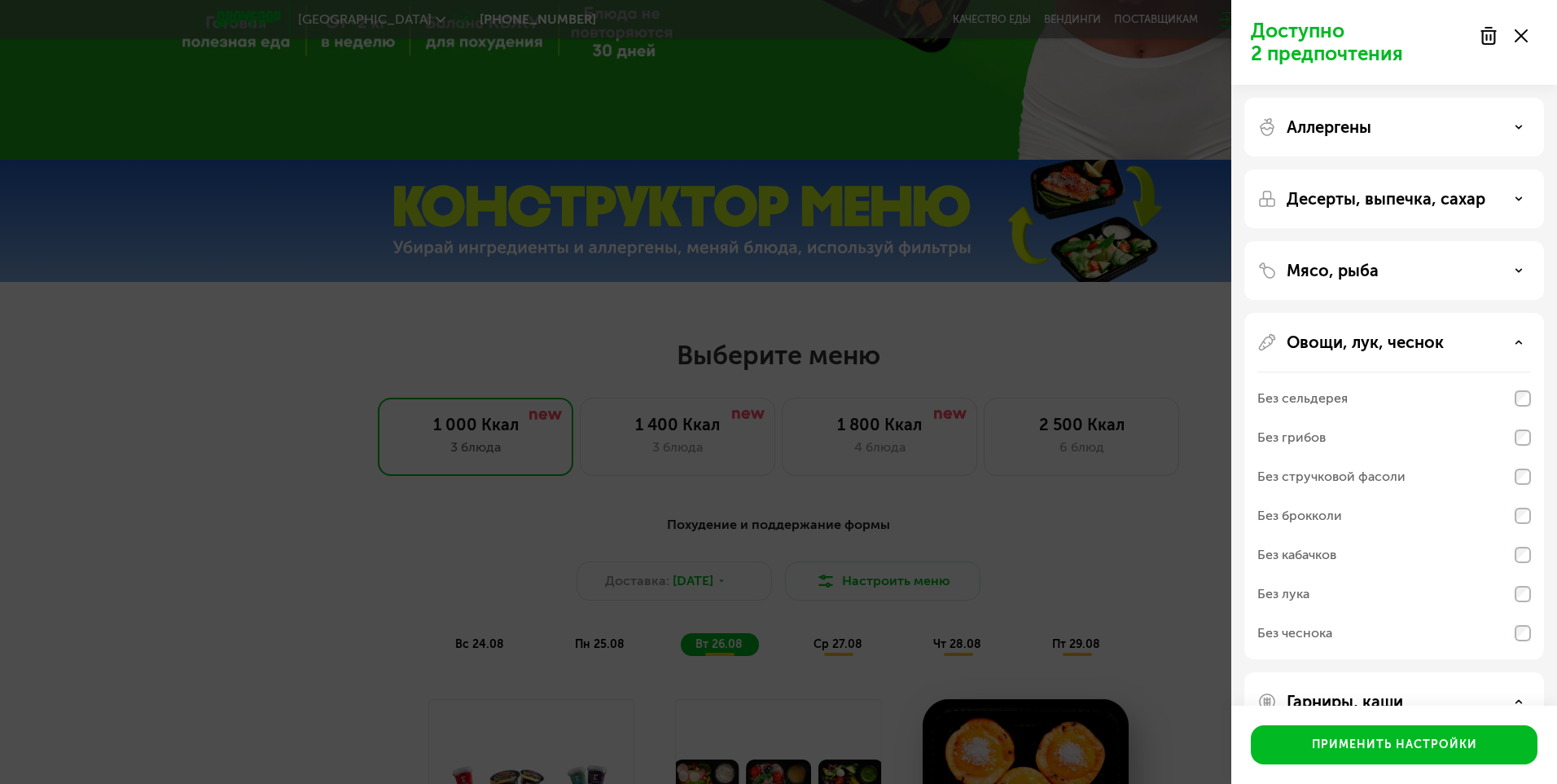
click at [1512, 195] on div "Десерты, выпечка, сахар" at bounding box center [1395, 198] width 273 height 19
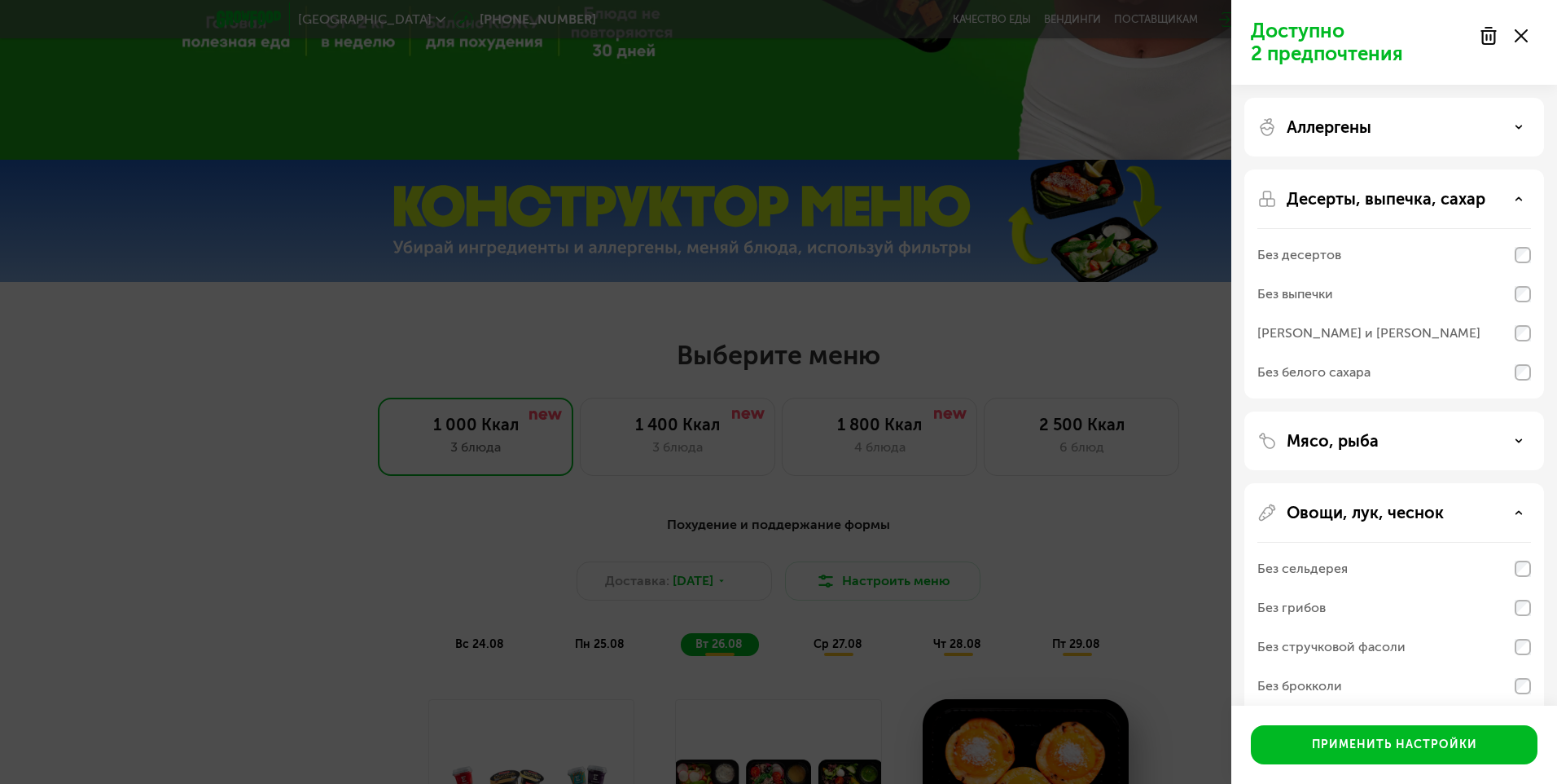
click at [1179, 370] on div "Доступно 2 предпочтения Аллергены Десерты, выпечка, сахар Без десертов Без выпе…" at bounding box center [778, 392] width 1557 height 784
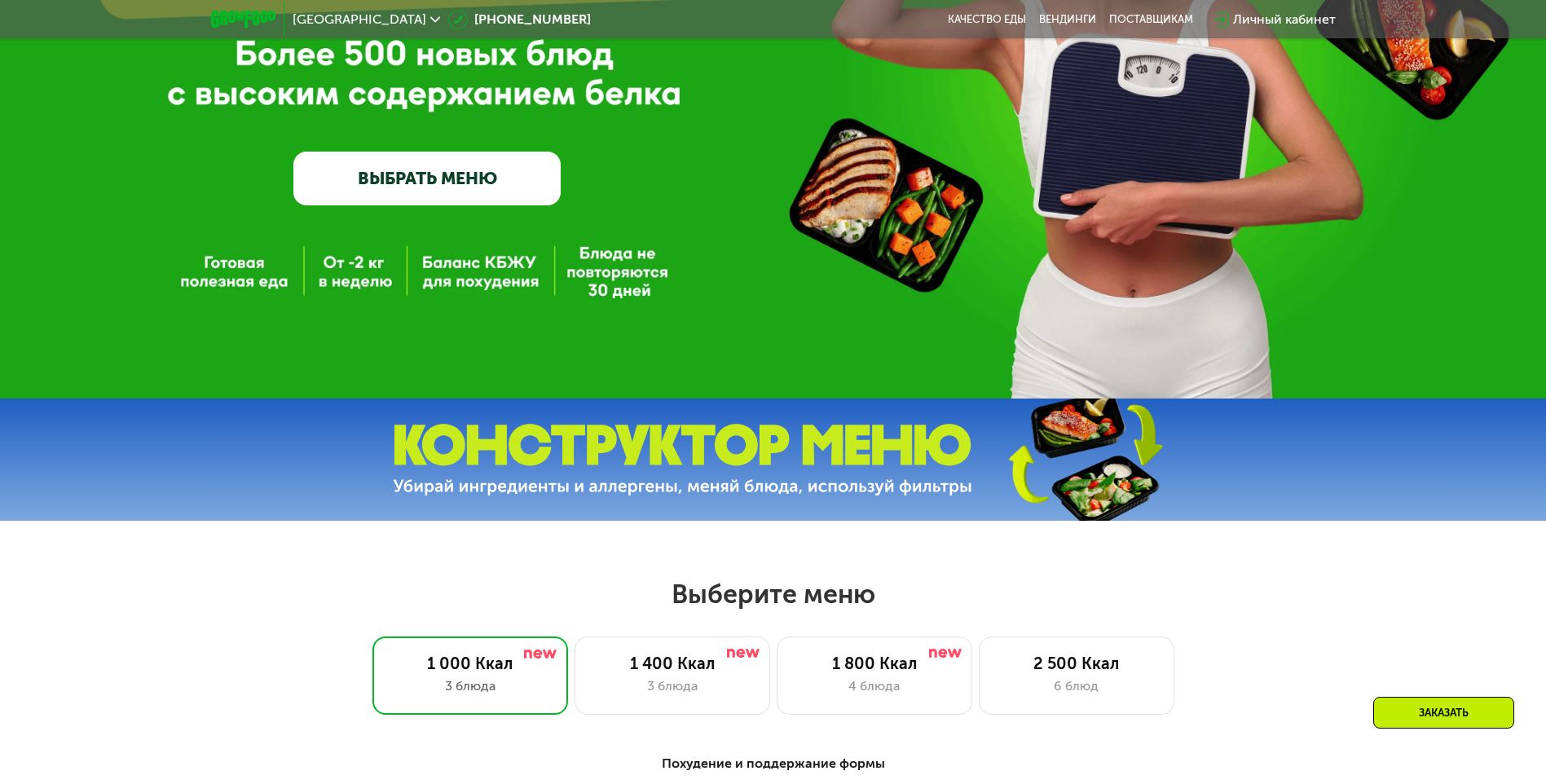
scroll to position [739, 0]
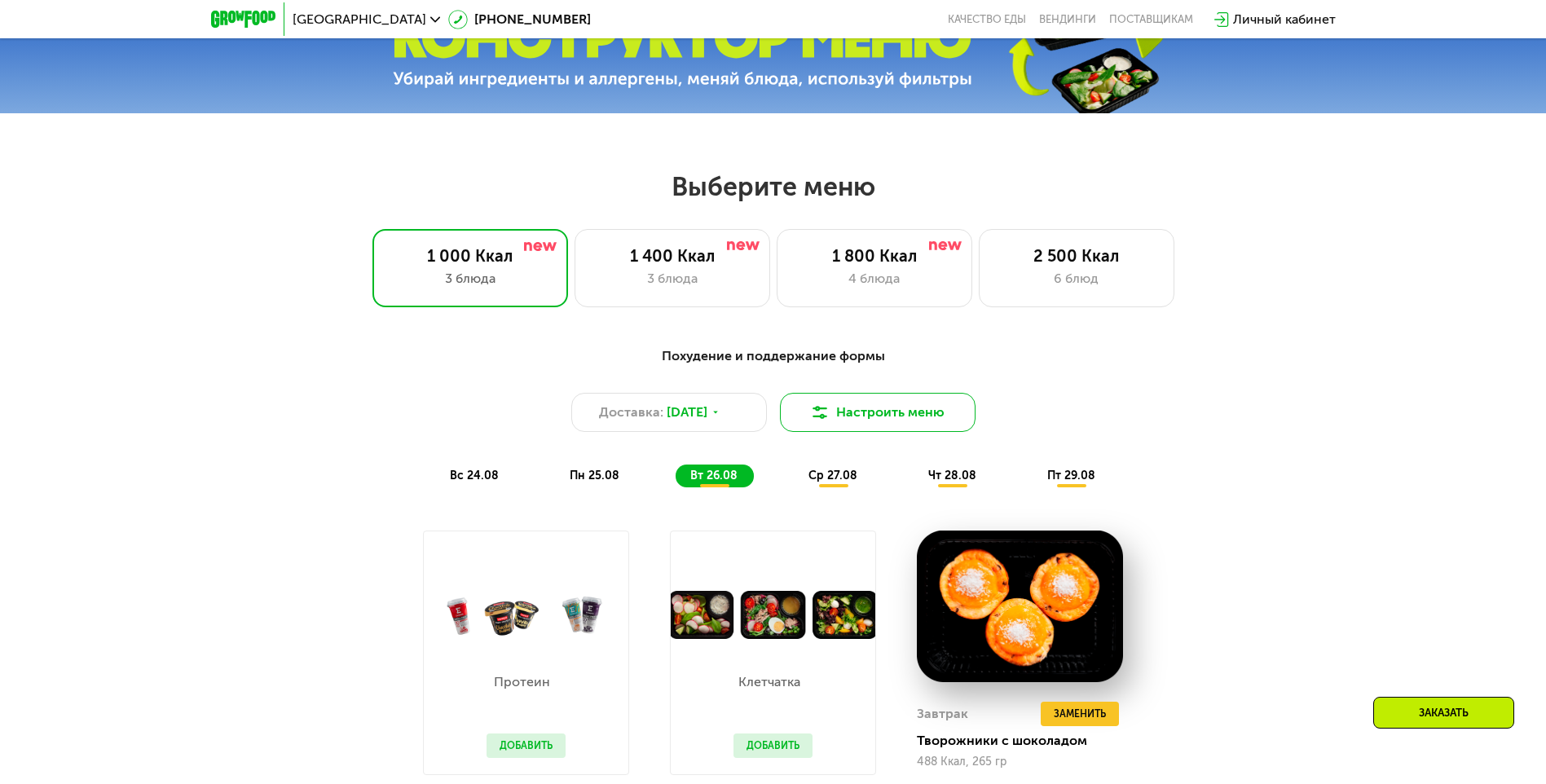
click at [910, 419] on button "Настроить меню" at bounding box center [877, 412] width 195 height 39
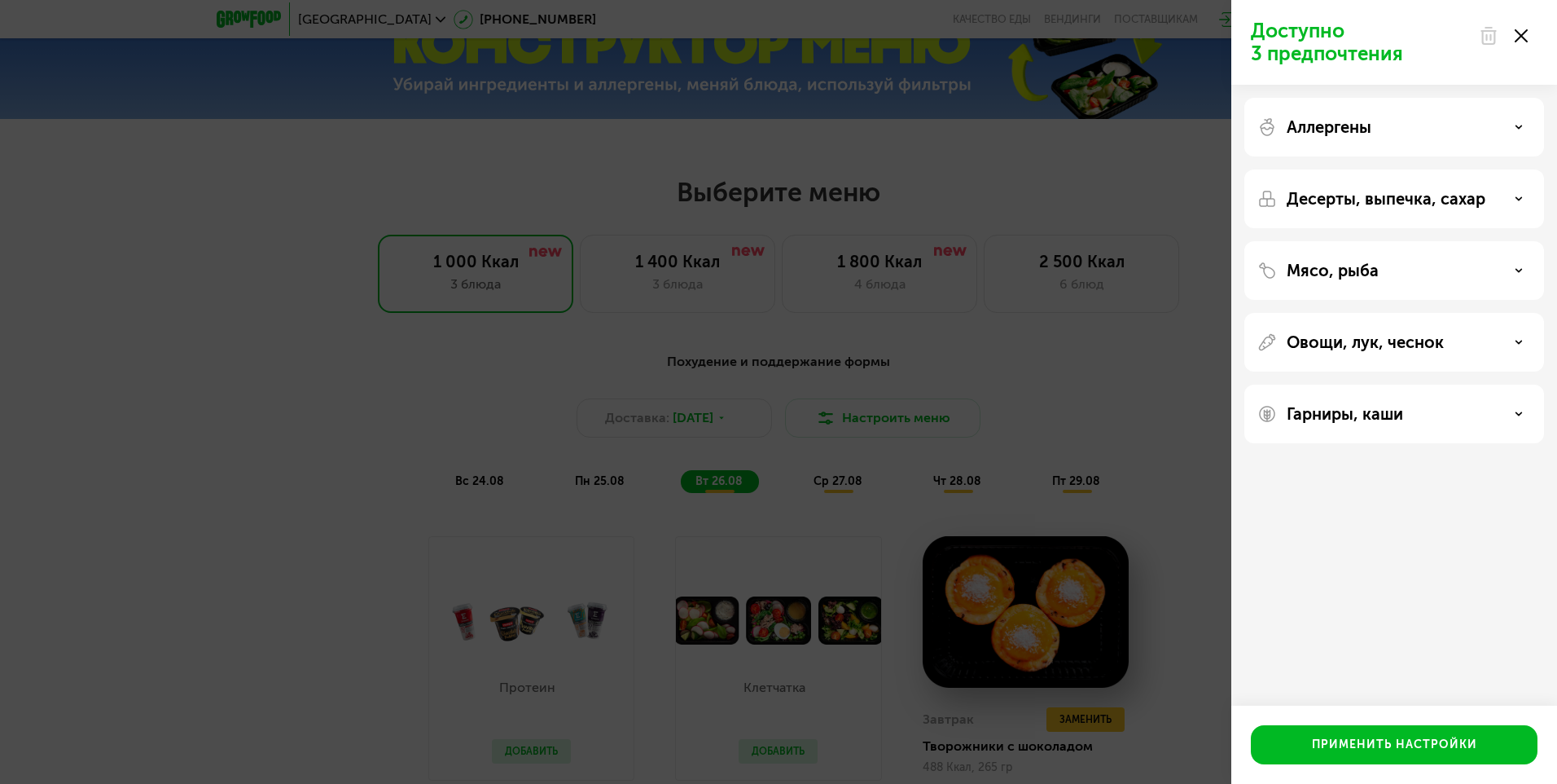
click at [1507, 410] on div "Гарниры, каши" at bounding box center [1395, 414] width 273 height 19
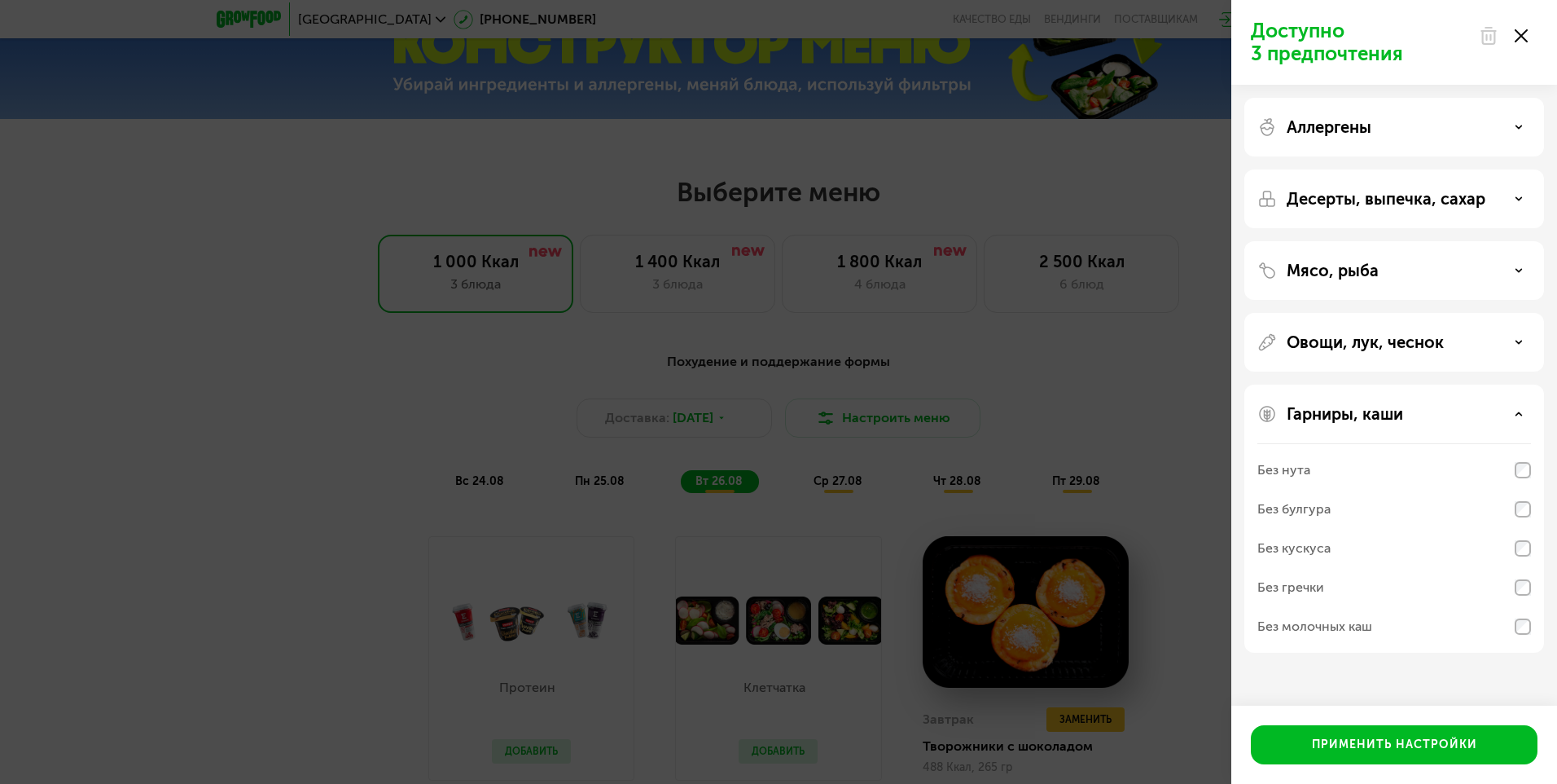
click at [1105, 401] on div "Доступно 3 предпочтения Аллергены Десерты, выпечка, сахар Мясо, рыба Овощи, лук…" at bounding box center [778, 392] width 1557 height 784
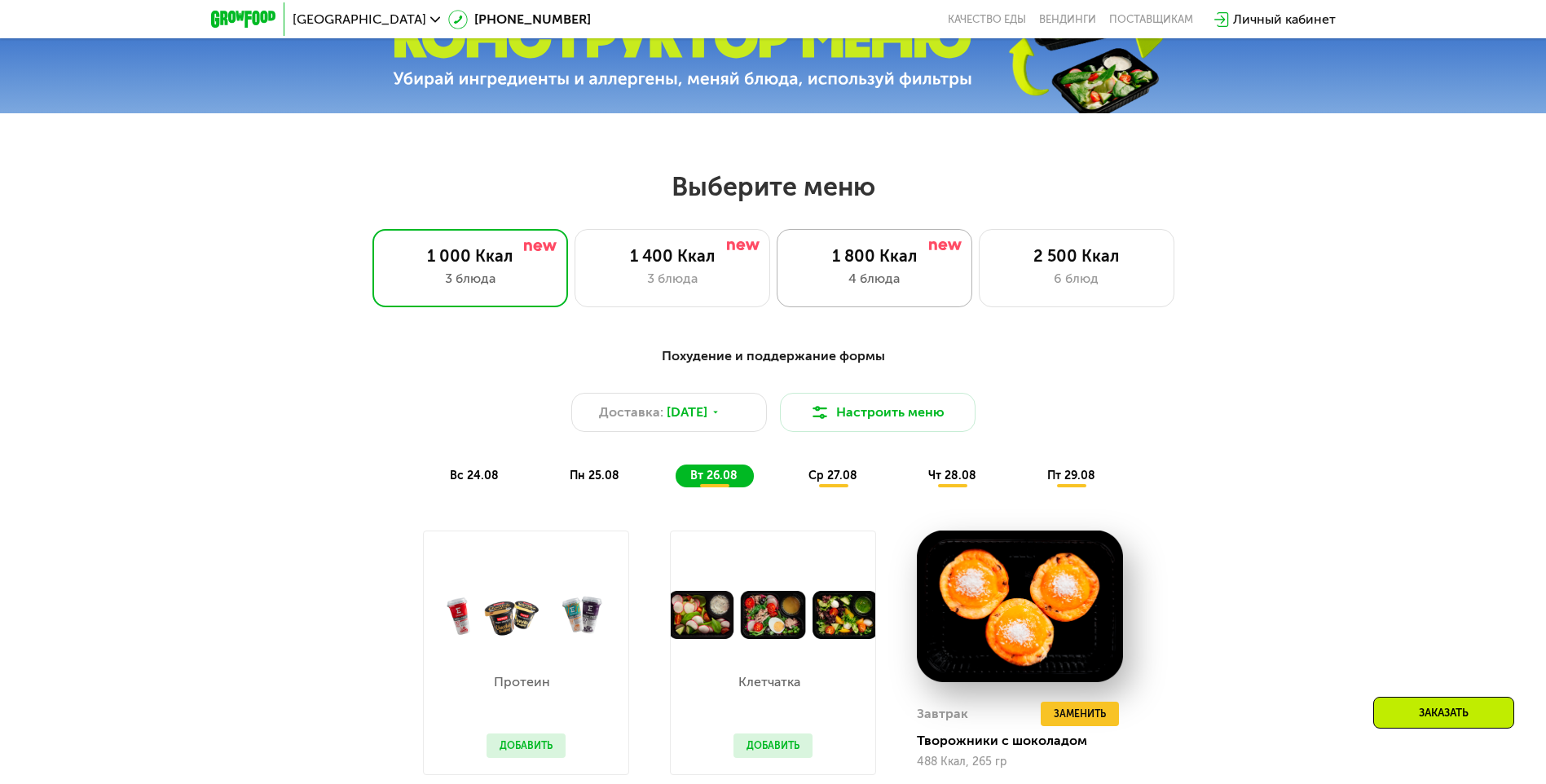
click at [901, 282] on div "4 блюда" at bounding box center [874, 278] width 161 height 19
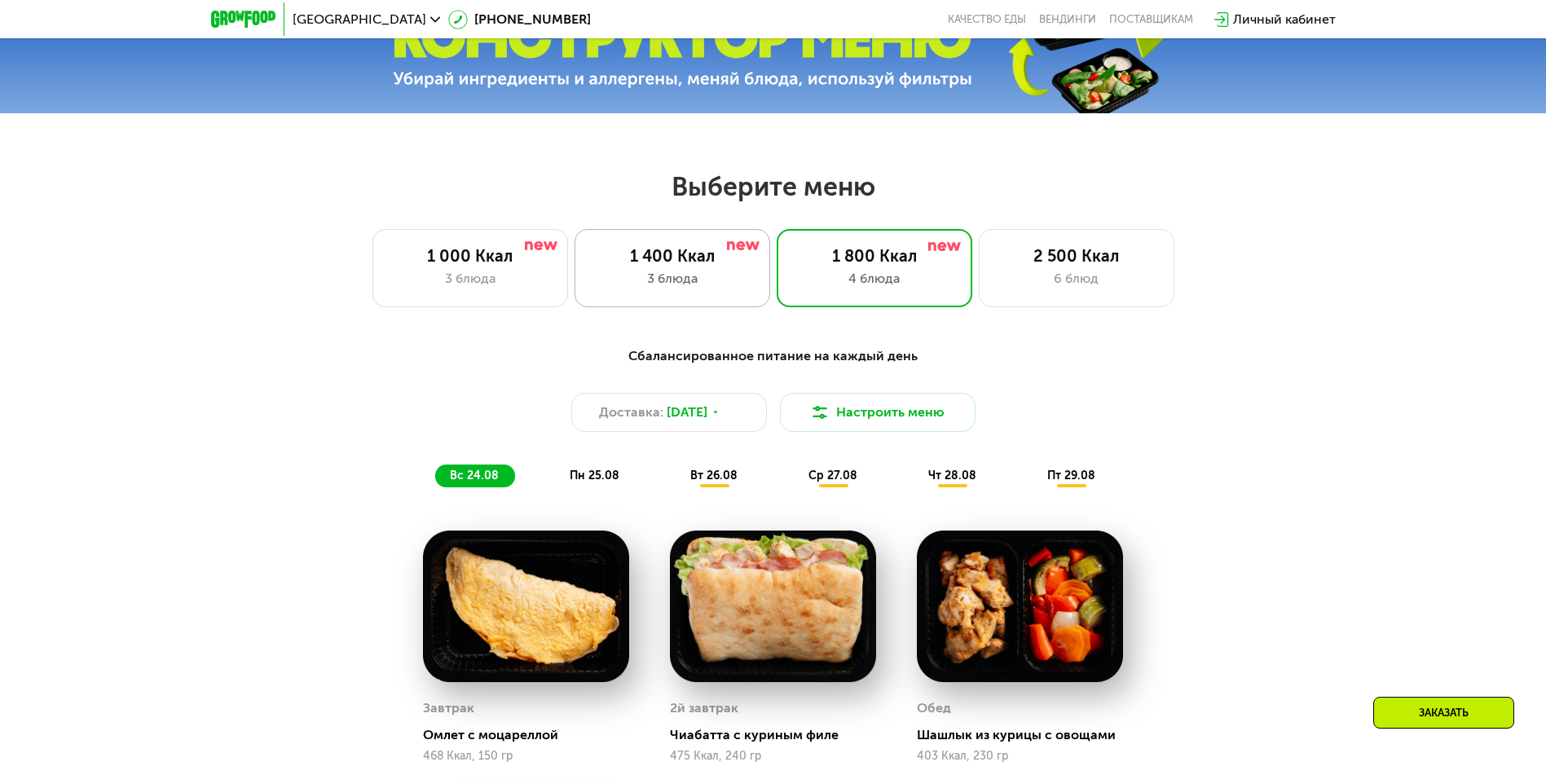
click at [777, 272] on div "1 400 Ккал 3 блюда" at bounding box center [874, 268] width 195 height 78
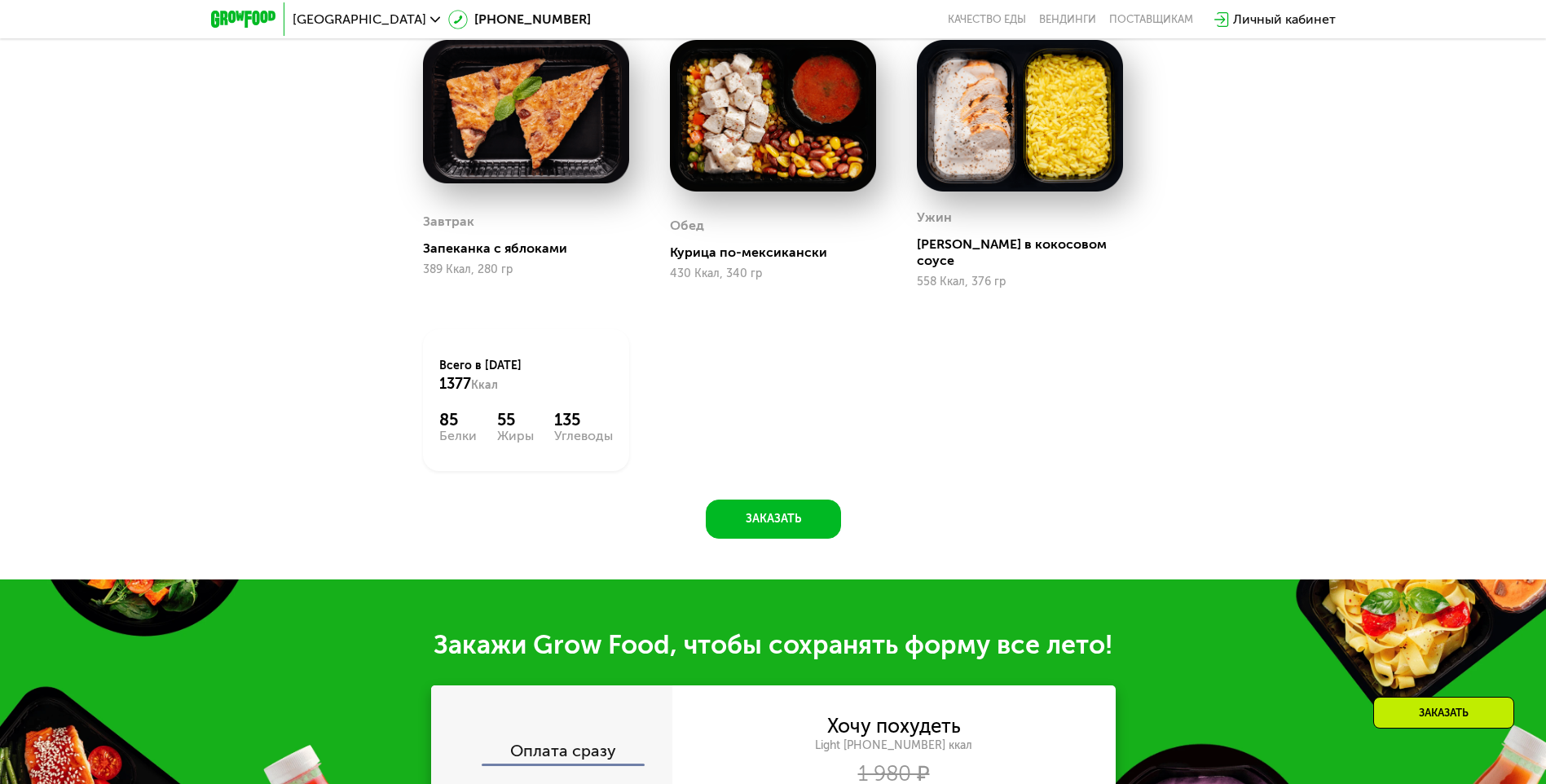
scroll to position [1390, 0]
